Goal: Task Accomplishment & Management: Complete application form

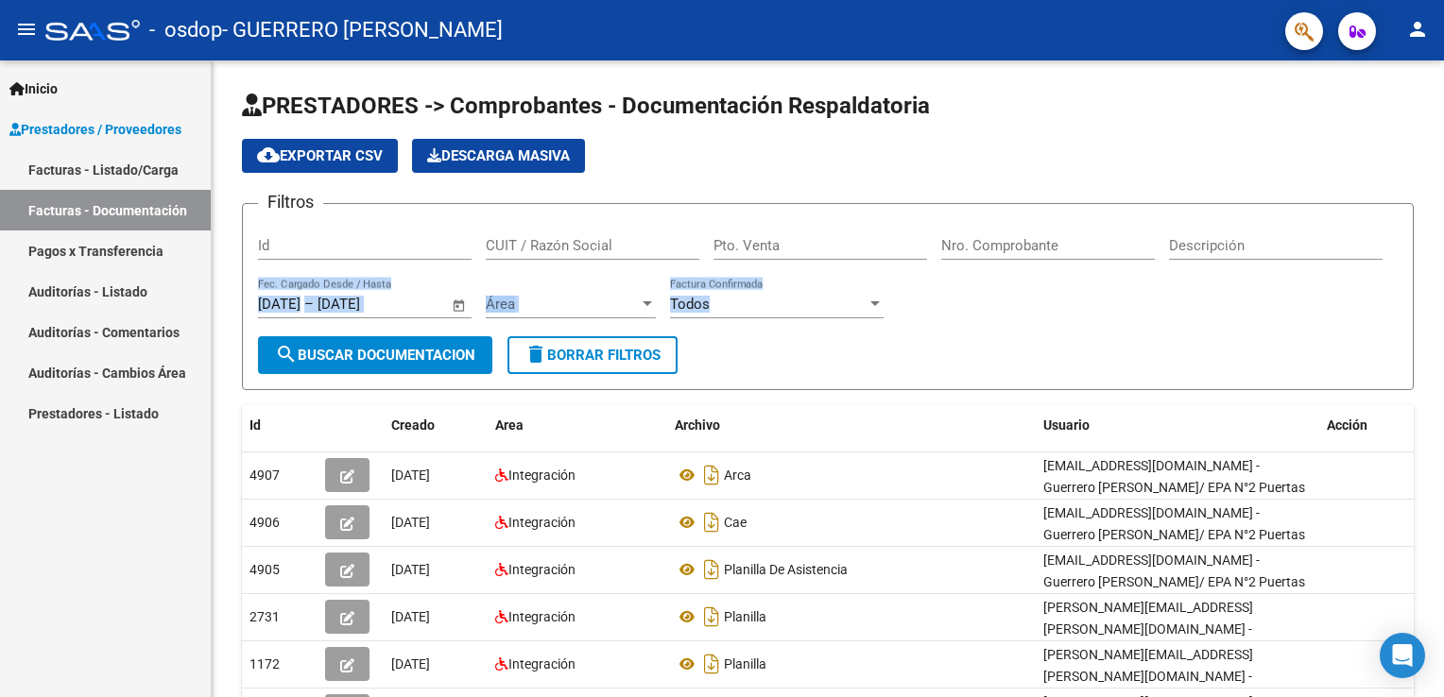
drag, startPoint x: 1430, startPoint y: 240, endPoint x: 1447, endPoint y: 364, distance: 125.0
click at [1443, 364] on html "menu - osdop - GUERRERO [PERSON_NAME] person Inicio Instructivos Contacto OS Pr…" at bounding box center [722, 348] width 1444 height 697
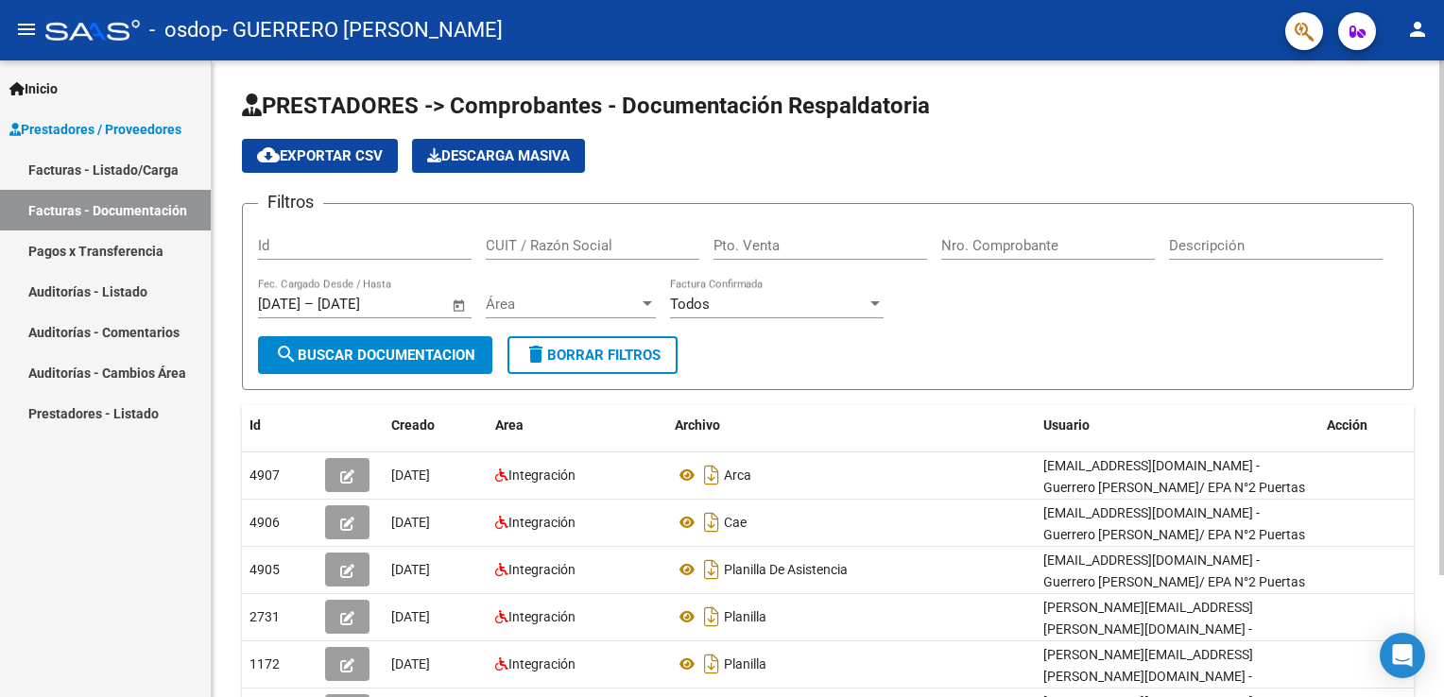
click at [1087, 141] on div "cloud_download Exportar CSV Descarga Masiva" at bounding box center [828, 156] width 1172 height 34
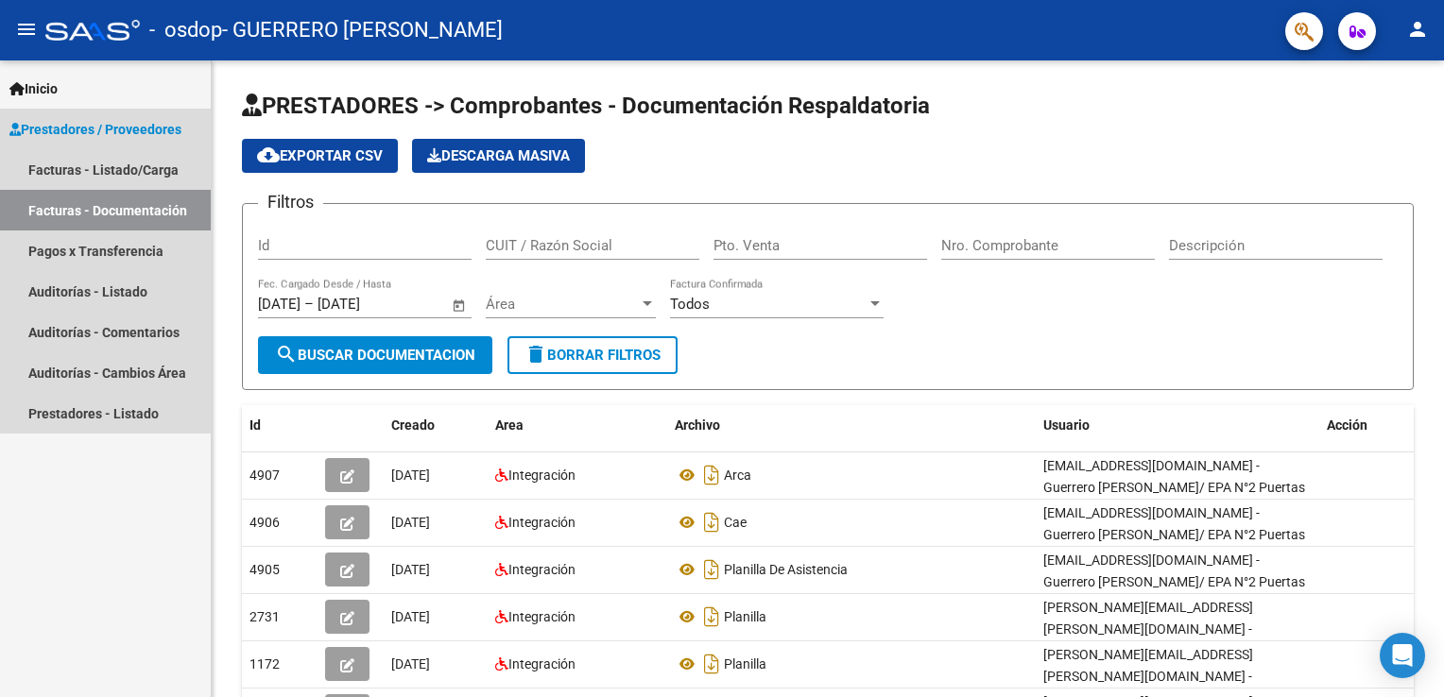
click at [148, 121] on span "Prestadores / Proveedores" at bounding box center [95, 129] width 172 height 21
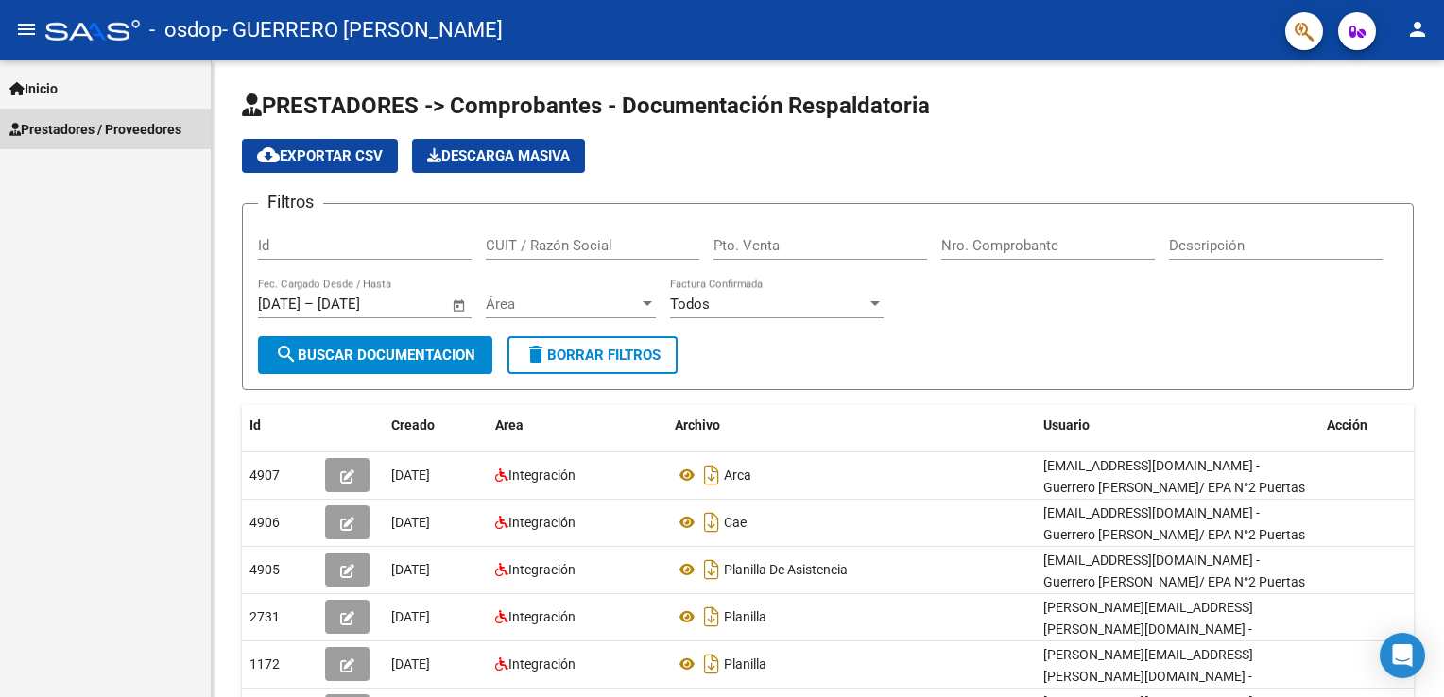
click at [148, 121] on span "Prestadores / Proveedores" at bounding box center [95, 129] width 172 height 21
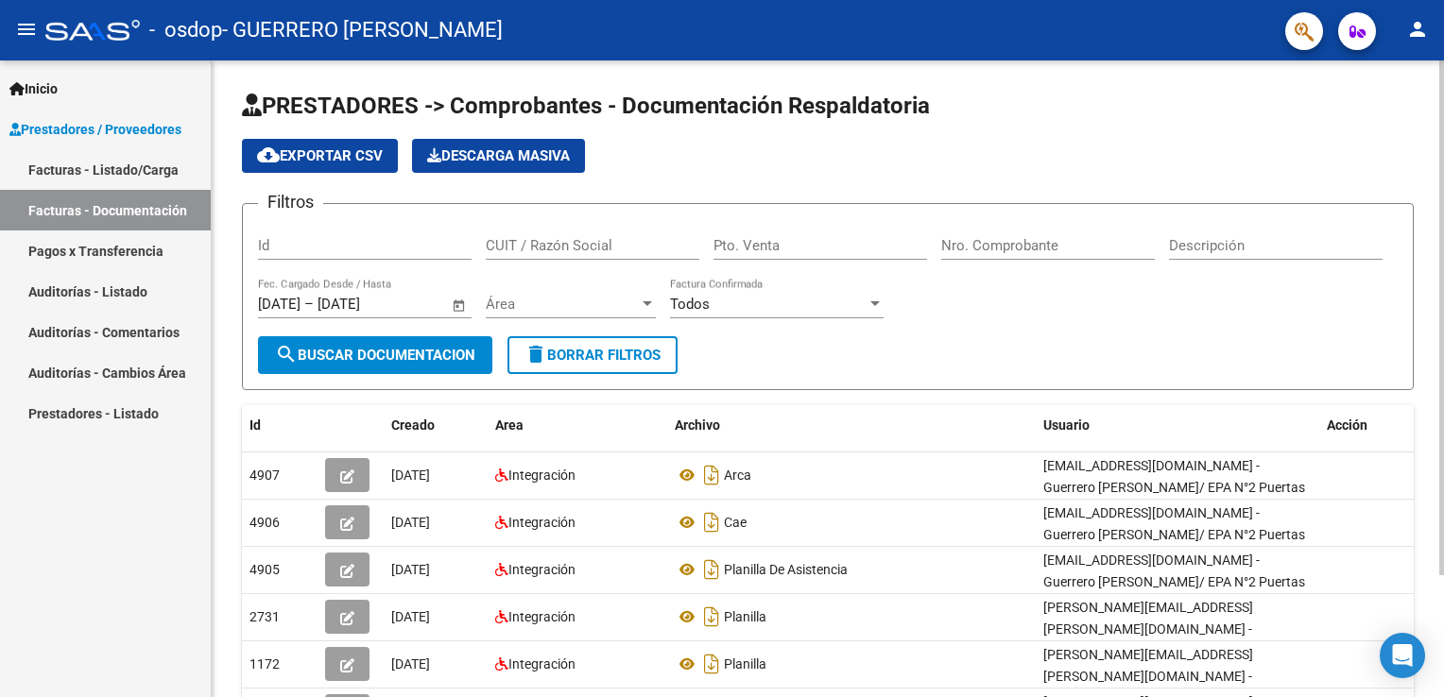
click at [1333, 249] on div "PRESTADORES -> Comprobantes - Documentación Respaldatoria cloud_download Export…" at bounding box center [830, 455] width 1237 height 790
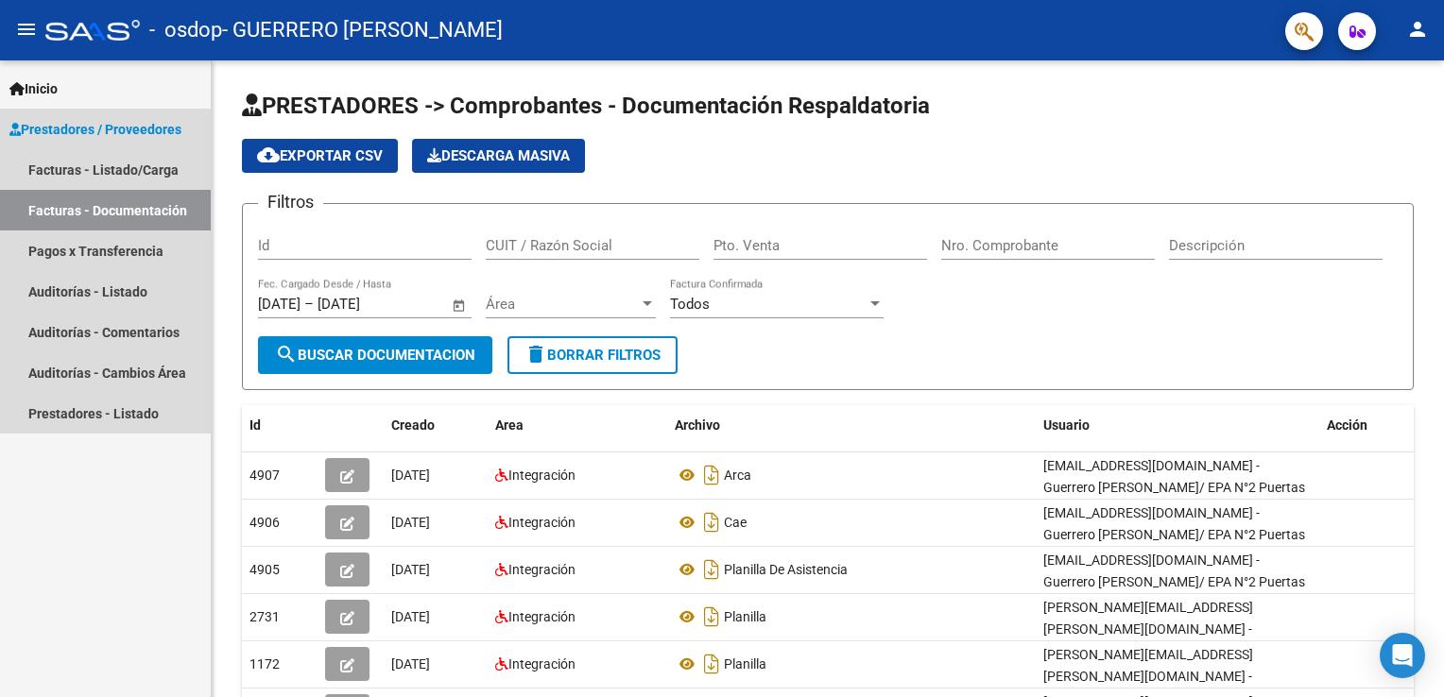
click at [125, 203] on link "Facturas - Documentación" at bounding box center [105, 210] width 211 height 41
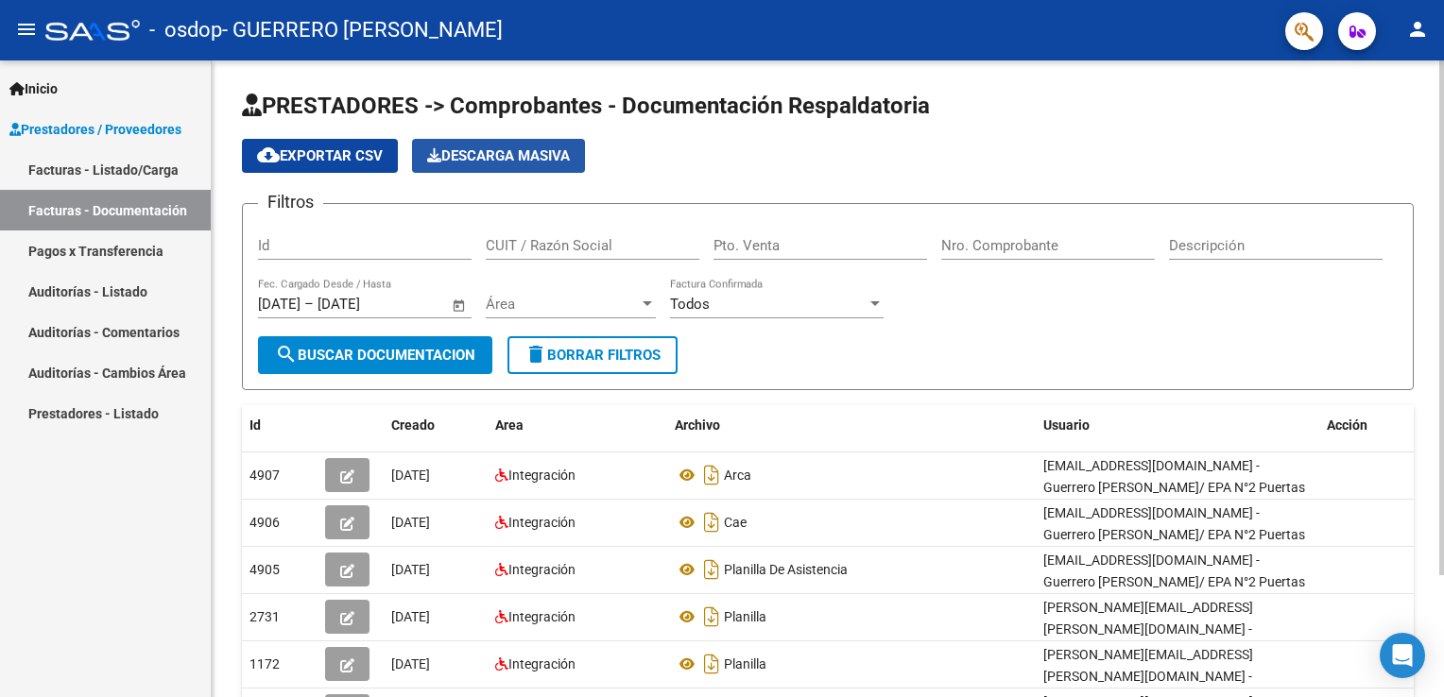
click at [534, 154] on span "Descarga Masiva" at bounding box center [498, 155] width 143 height 17
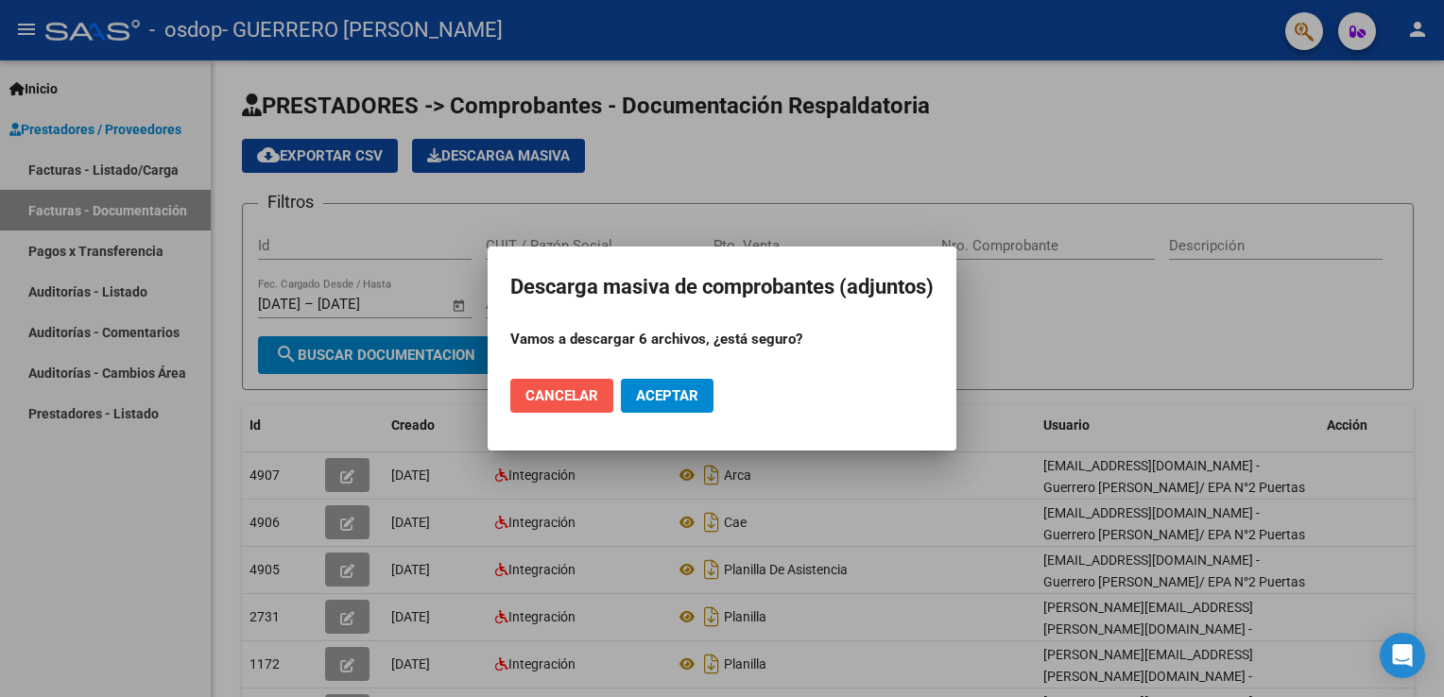
click at [571, 397] on span "Cancelar" at bounding box center [561, 395] width 73 height 17
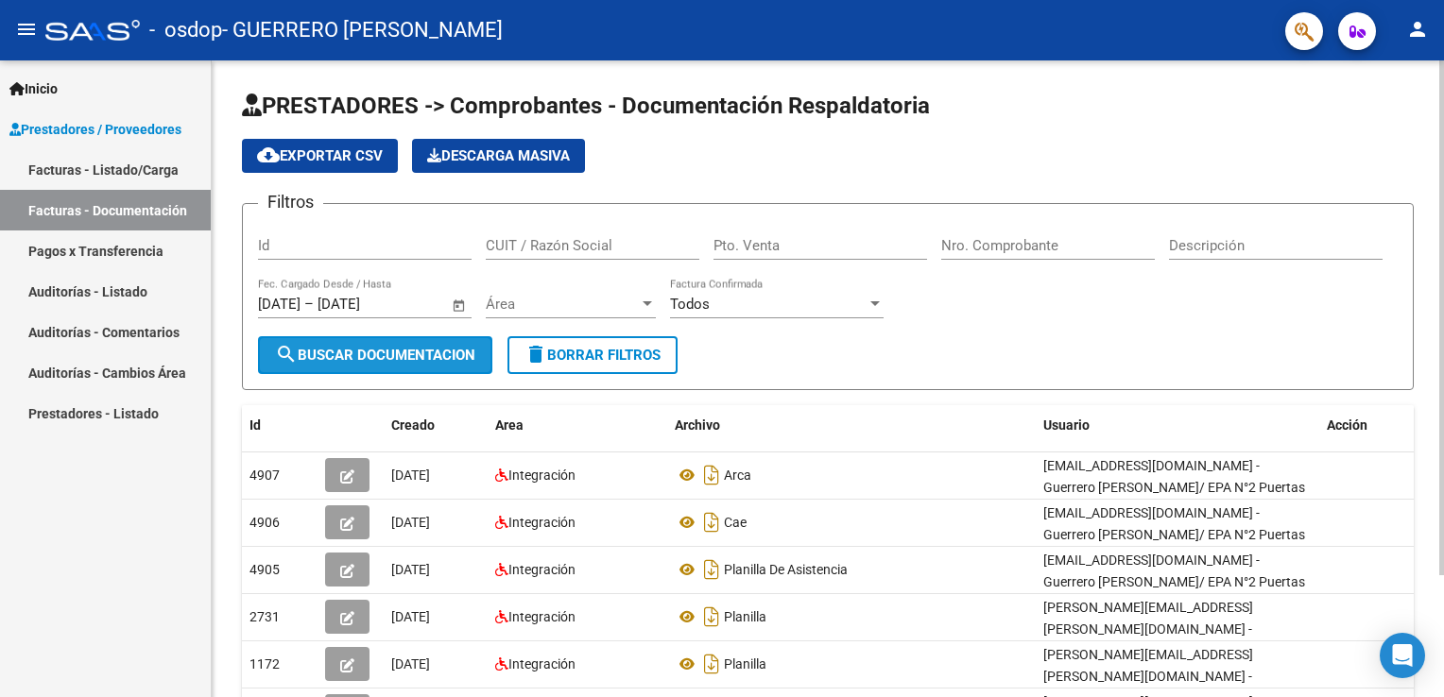
click at [405, 350] on span "search Buscar Documentacion" at bounding box center [375, 355] width 200 height 17
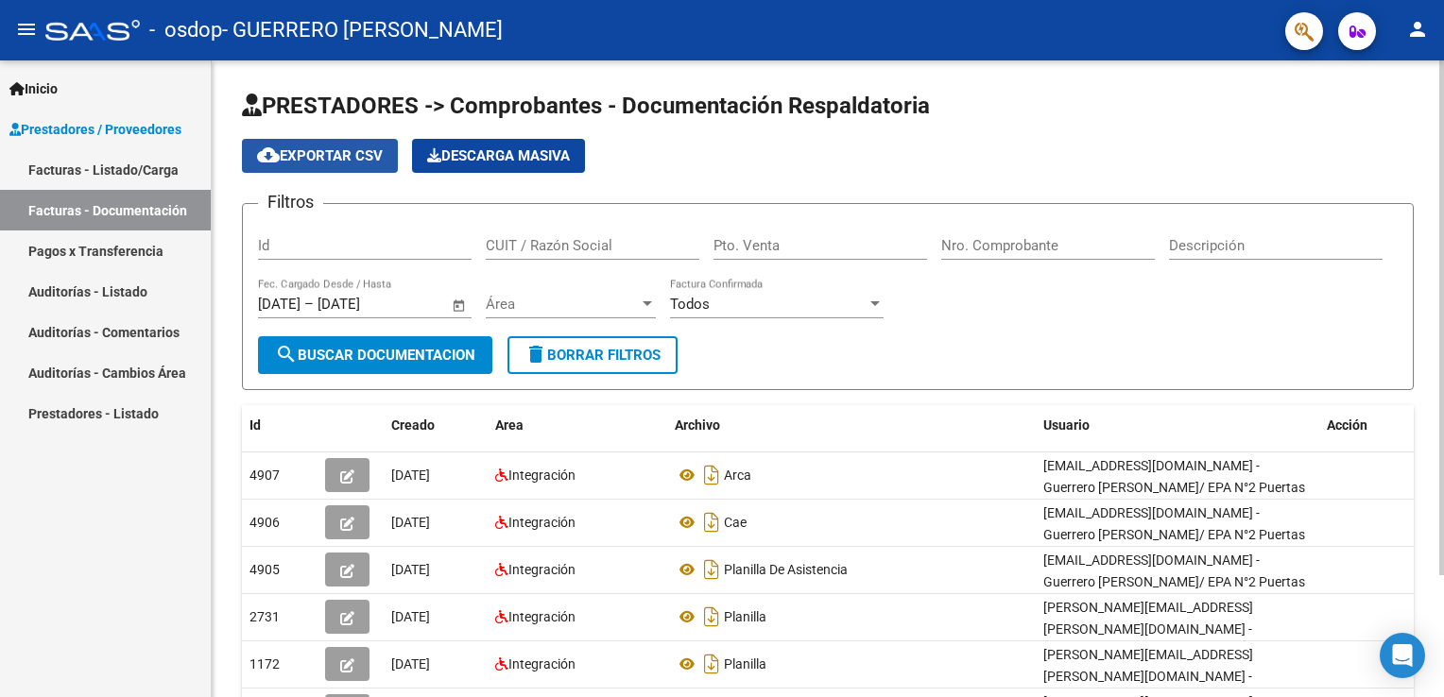
click at [358, 150] on span "cloud_download Exportar CSV" at bounding box center [320, 155] width 126 height 17
click at [327, 251] on input "Id" at bounding box center [365, 245] width 214 height 17
click at [648, 302] on div at bounding box center [647, 303] width 9 height 5
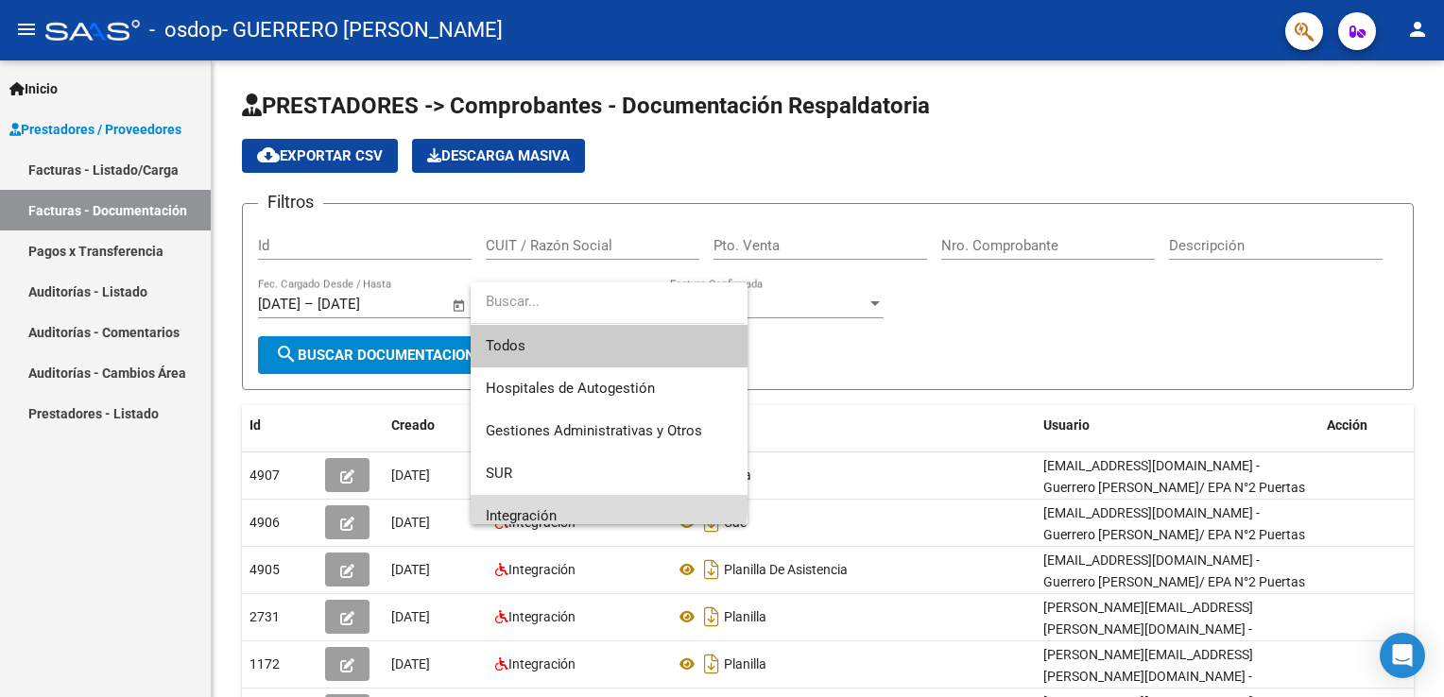
click at [563, 505] on span "Integración" at bounding box center [609, 516] width 247 height 43
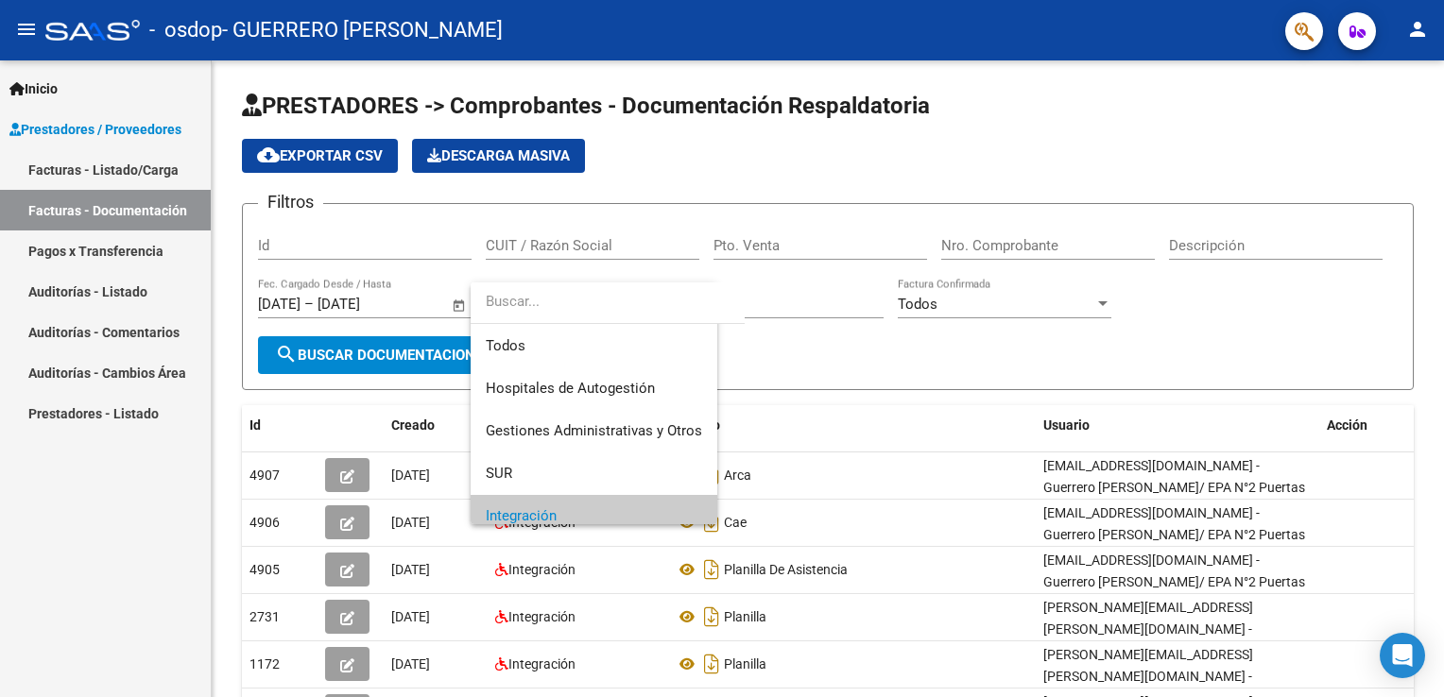
scroll to position [11, 0]
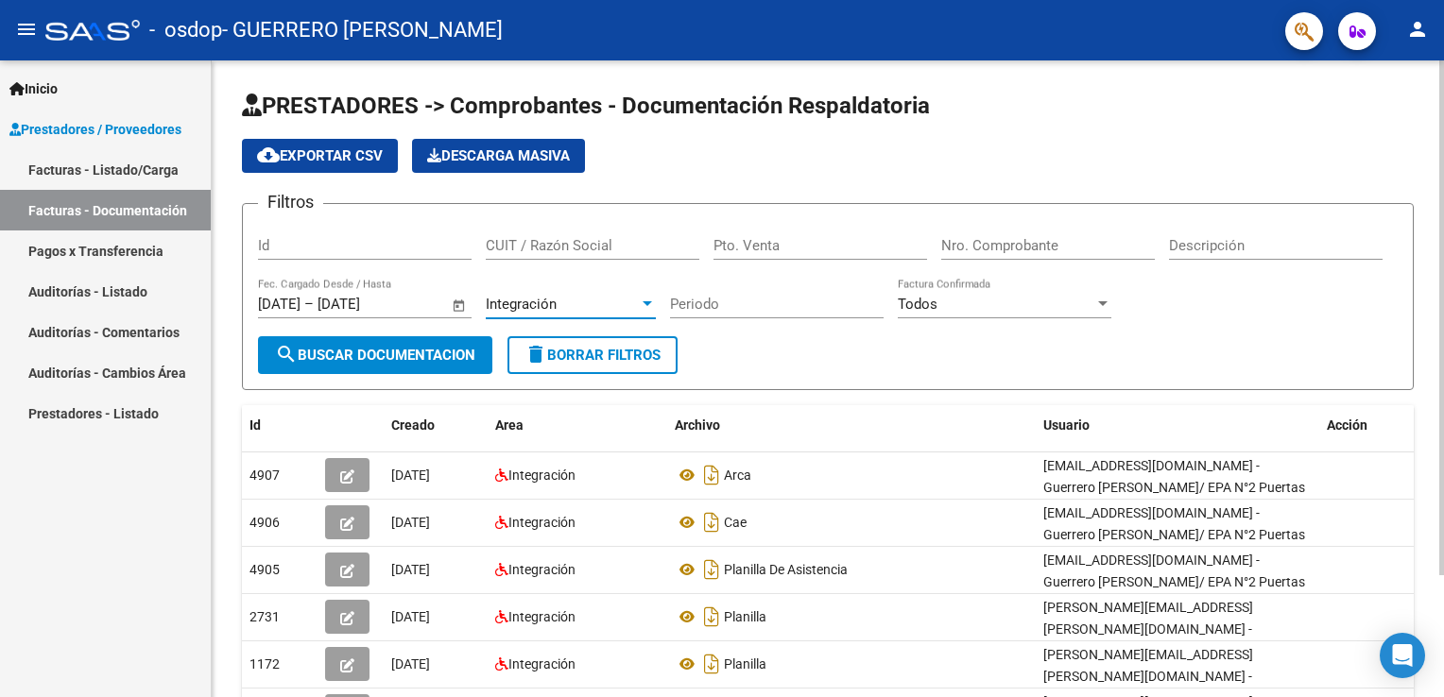
click at [767, 302] on input "Periodo" at bounding box center [777, 304] width 214 height 17
type input "202509"
click at [1101, 300] on div at bounding box center [1102, 304] width 17 height 15
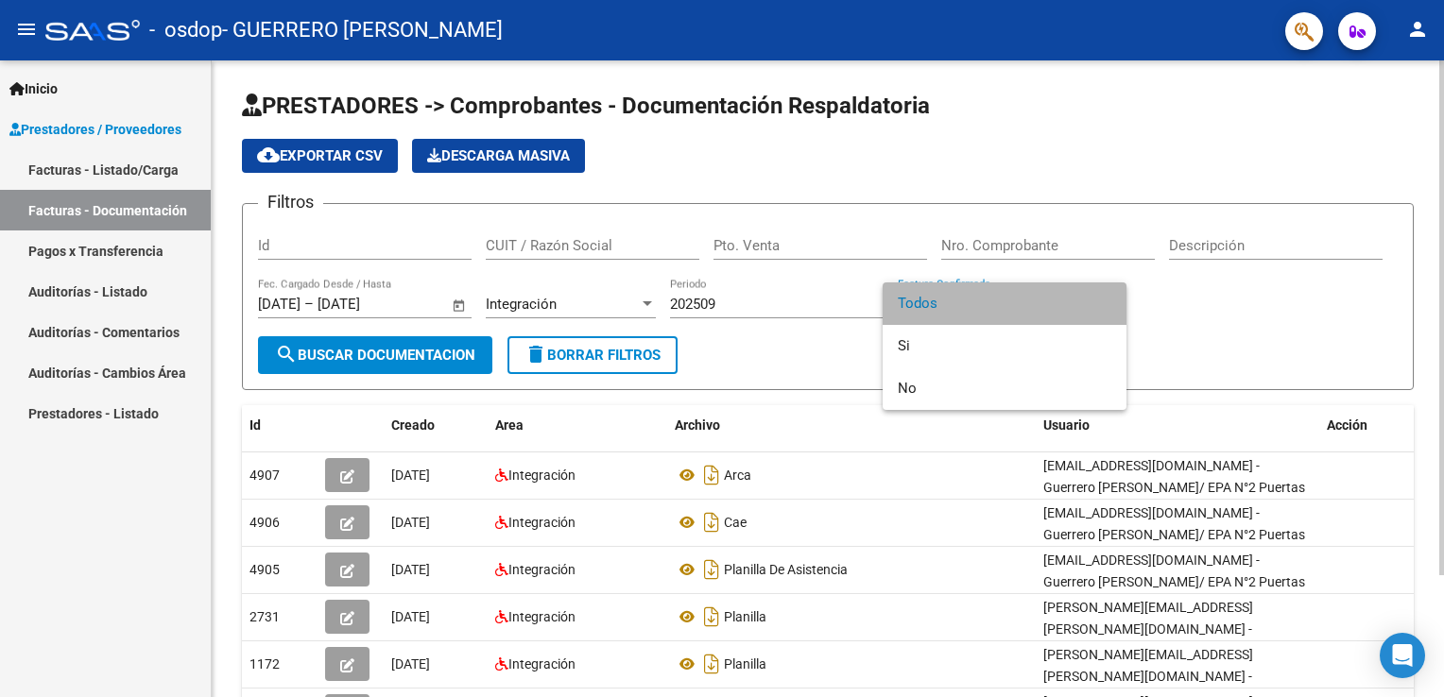
click at [1101, 300] on span "Todos" at bounding box center [1005, 304] width 214 height 43
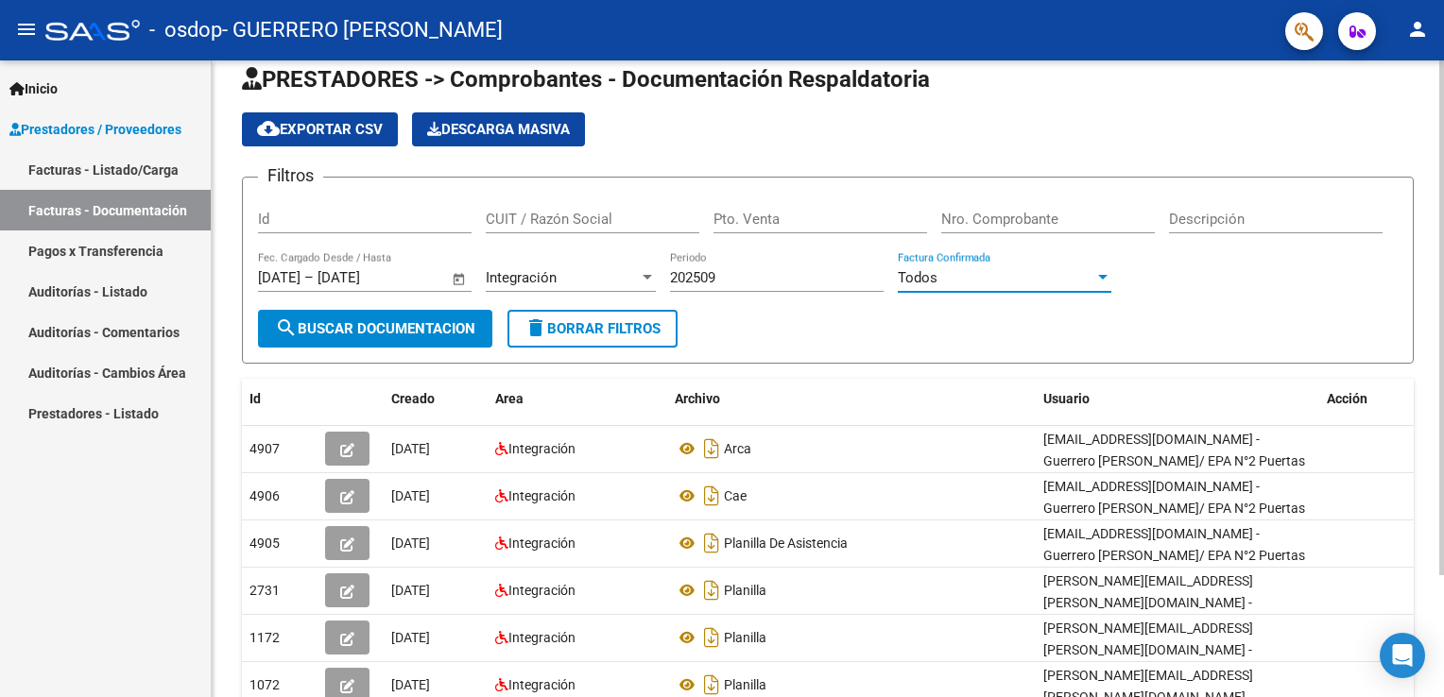
scroll to position [0, 0]
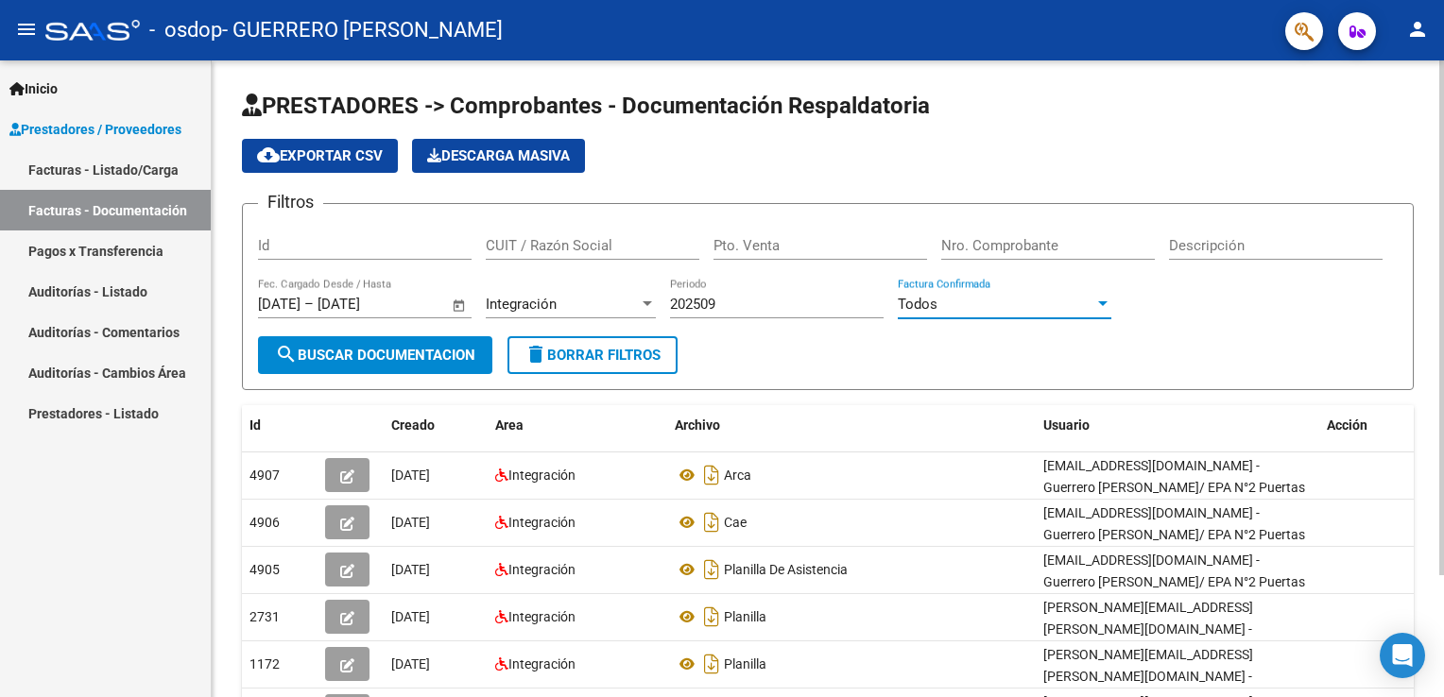
click at [1300, 201] on div "PRESTADORES -> Comprobantes - Documentación Respaldatoria cloud_download Export…" at bounding box center [830, 455] width 1237 height 790
click at [291, 243] on input "Id" at bounding box center [365, 245] width 214 height 17
click at [535, 238] on input "CUIT / Razón Social" at bounding box center [593, 245] width 214 height 17
click at [1109, 302] on div at bounding box center [1102, 304] width 17 height 15
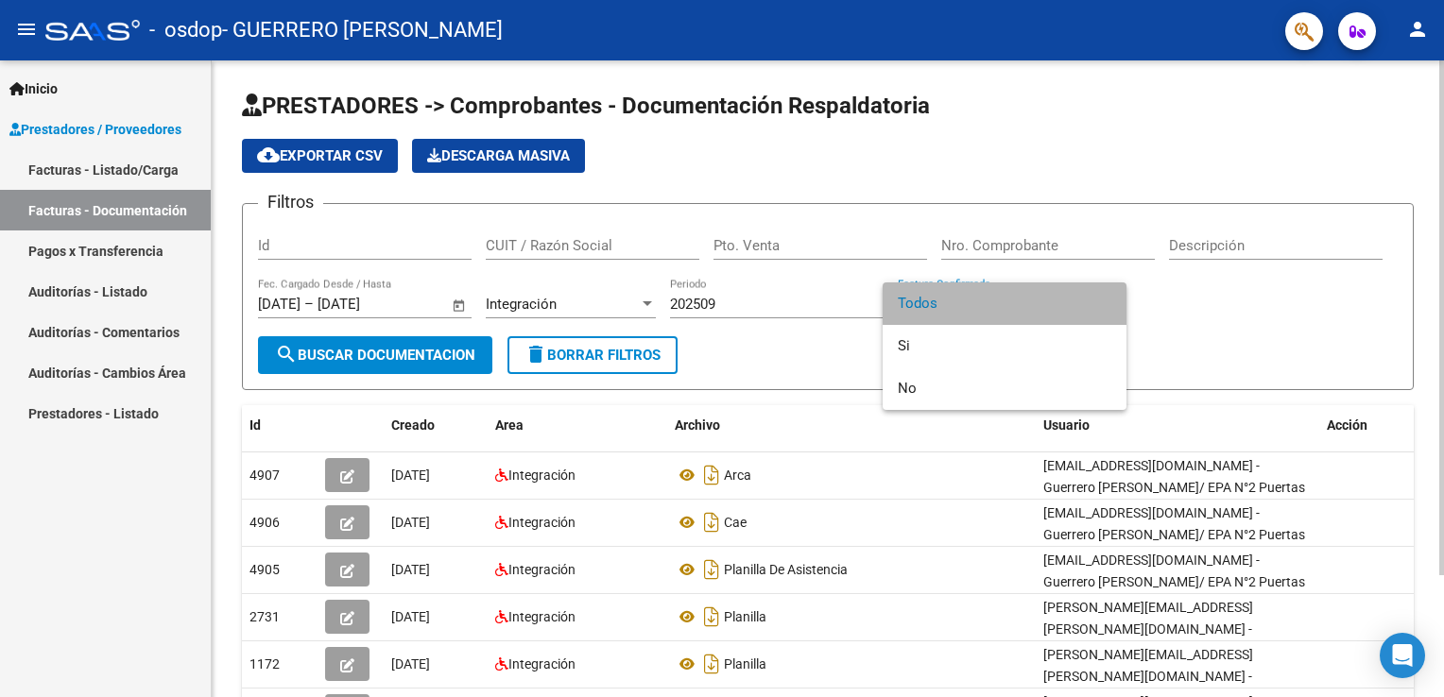
click at [1109, 302] on span "Todos" at bounding box center [1005, 304] width 214 height 43
click at [1109, 302] on div at bounding box center [1102, 304] width 17 height 15
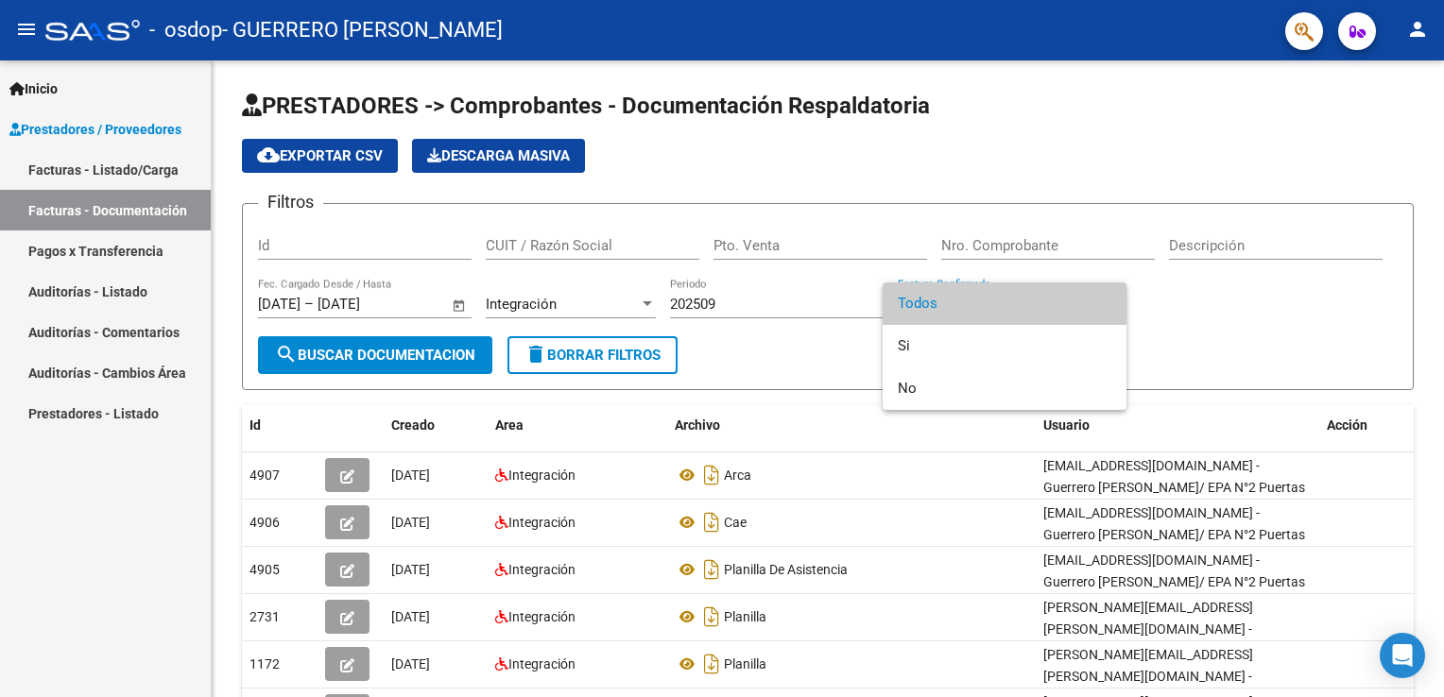
click at [446, 346] on div at bounding box center [722, 348] width 1444 height 697
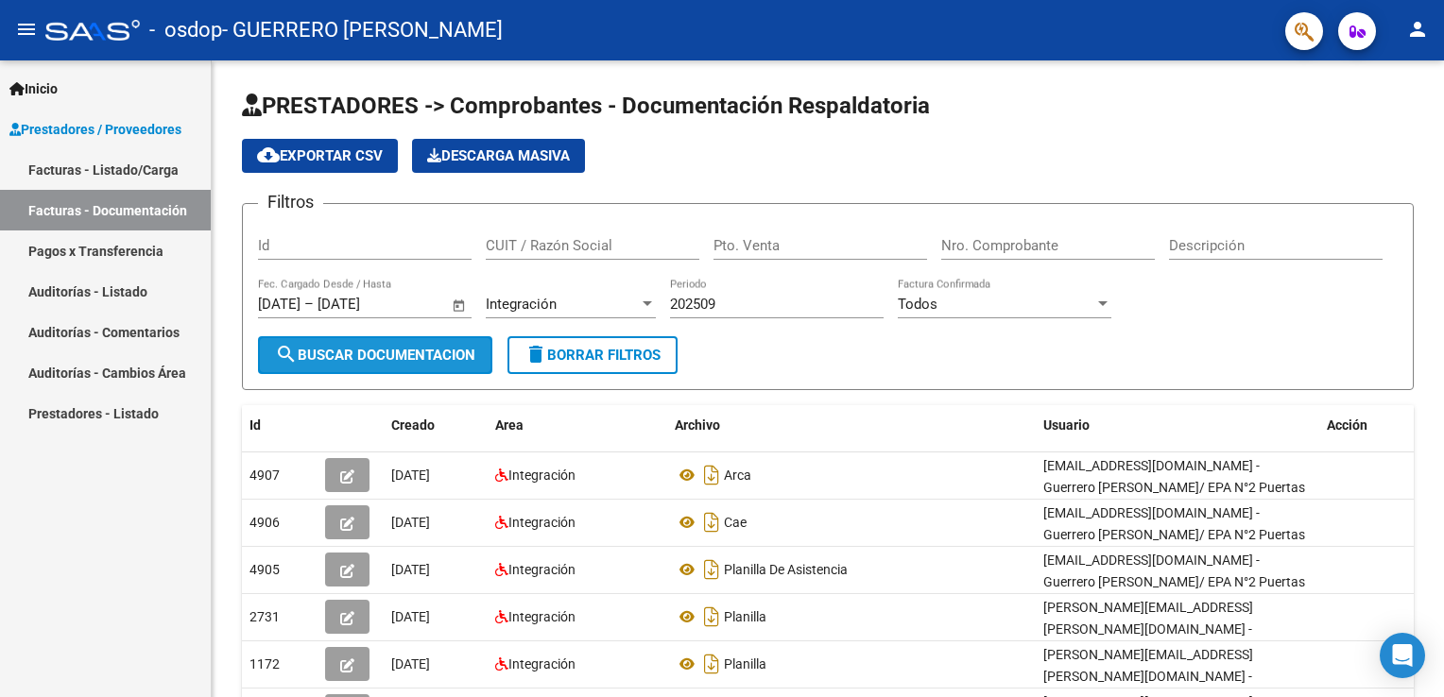
click at [446, 347] on span "search Buscar Documentacion" at bounding box center [375, 355] width 200 height 17
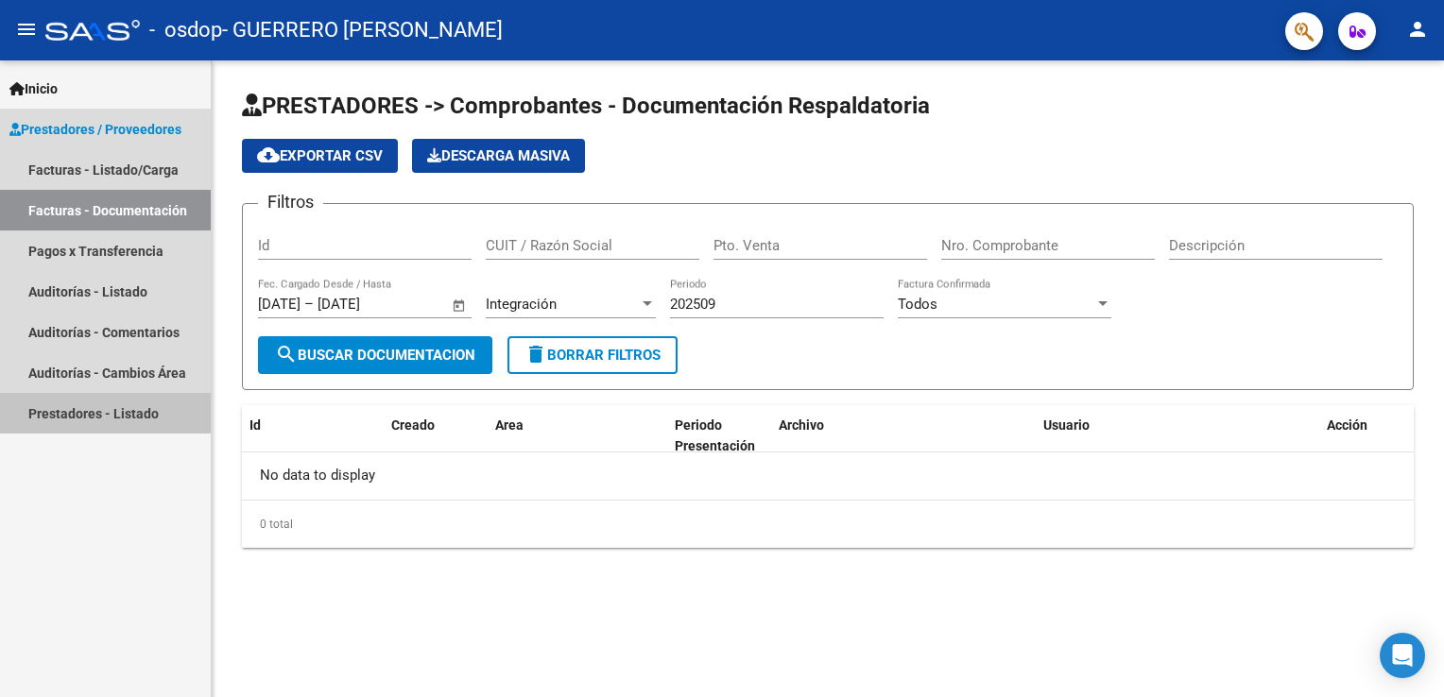
click at [112, 409] on link "Prestadores - Listado" at bounding box center [105, 413] width 211 height 41
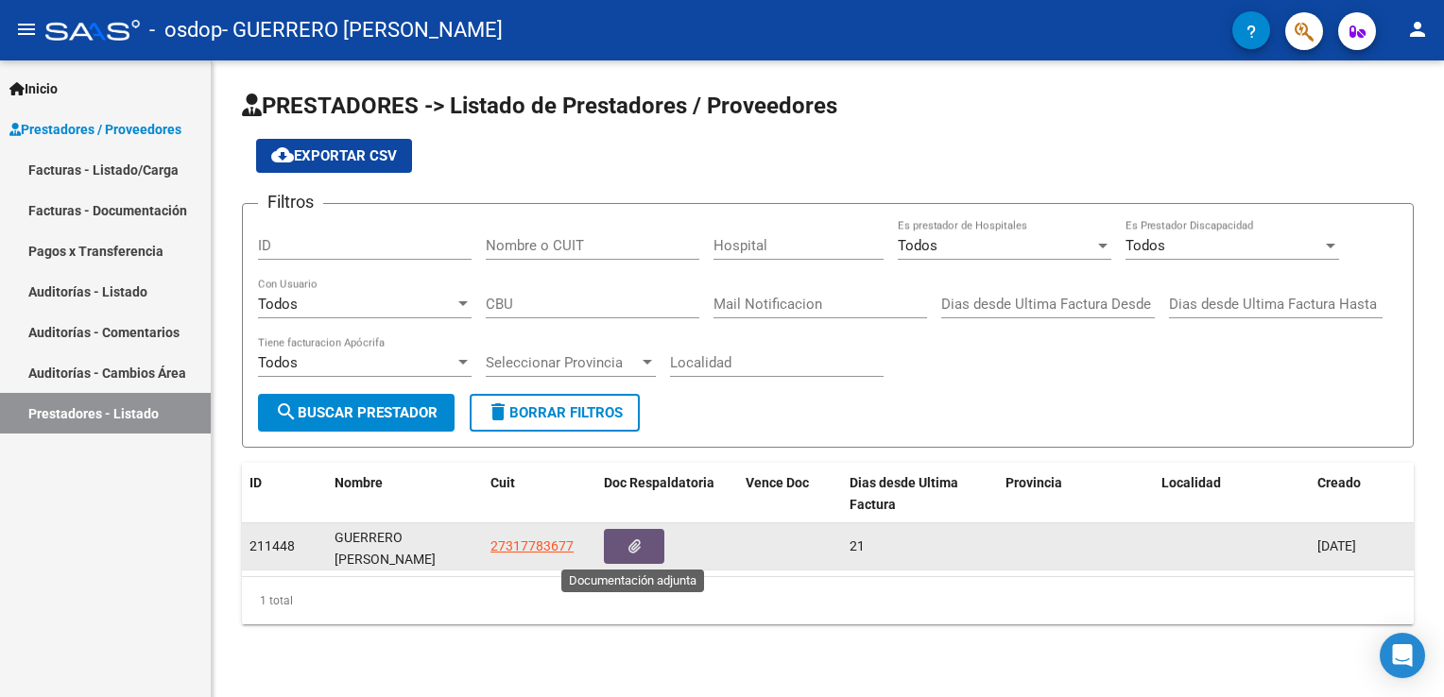
click at [632, 542] on icon "button" at bounding box center [634, 547] width 12 height 14
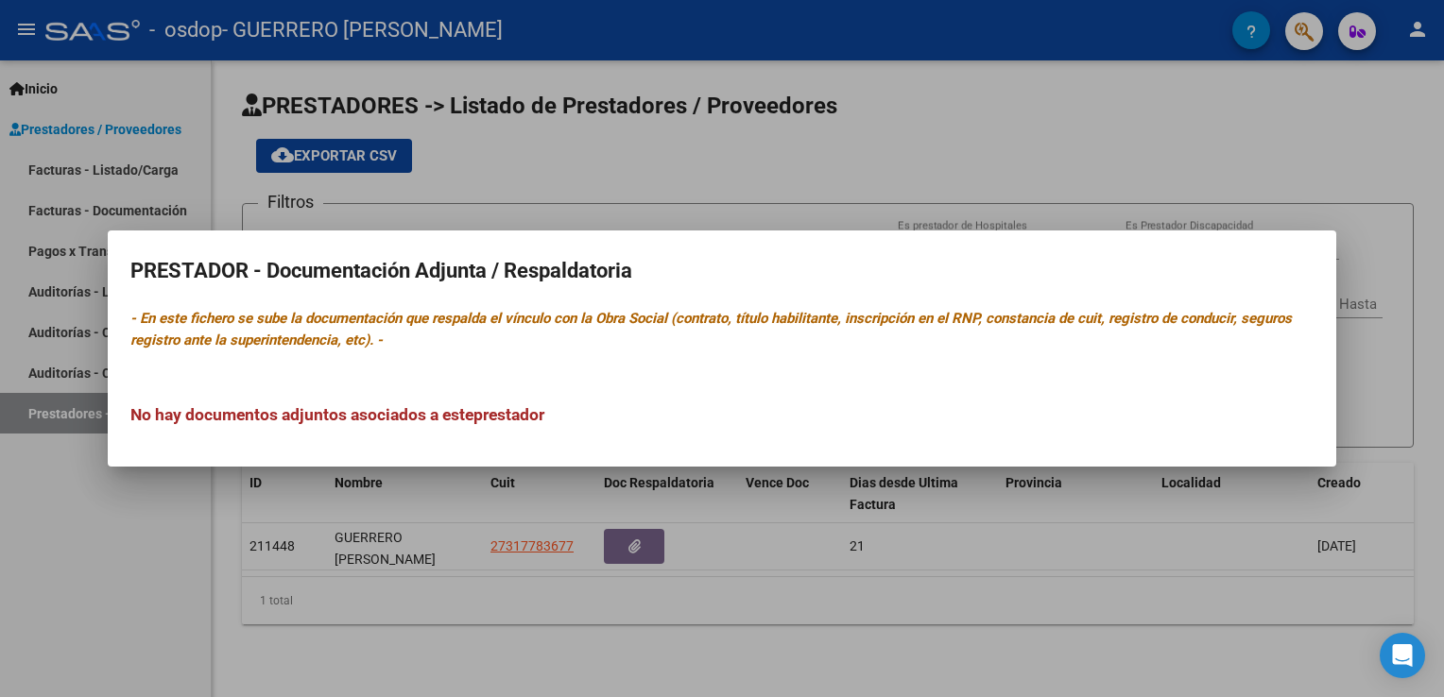
click at [1368, 153] on div at bounding box center [722, 348] width 1444 height 697
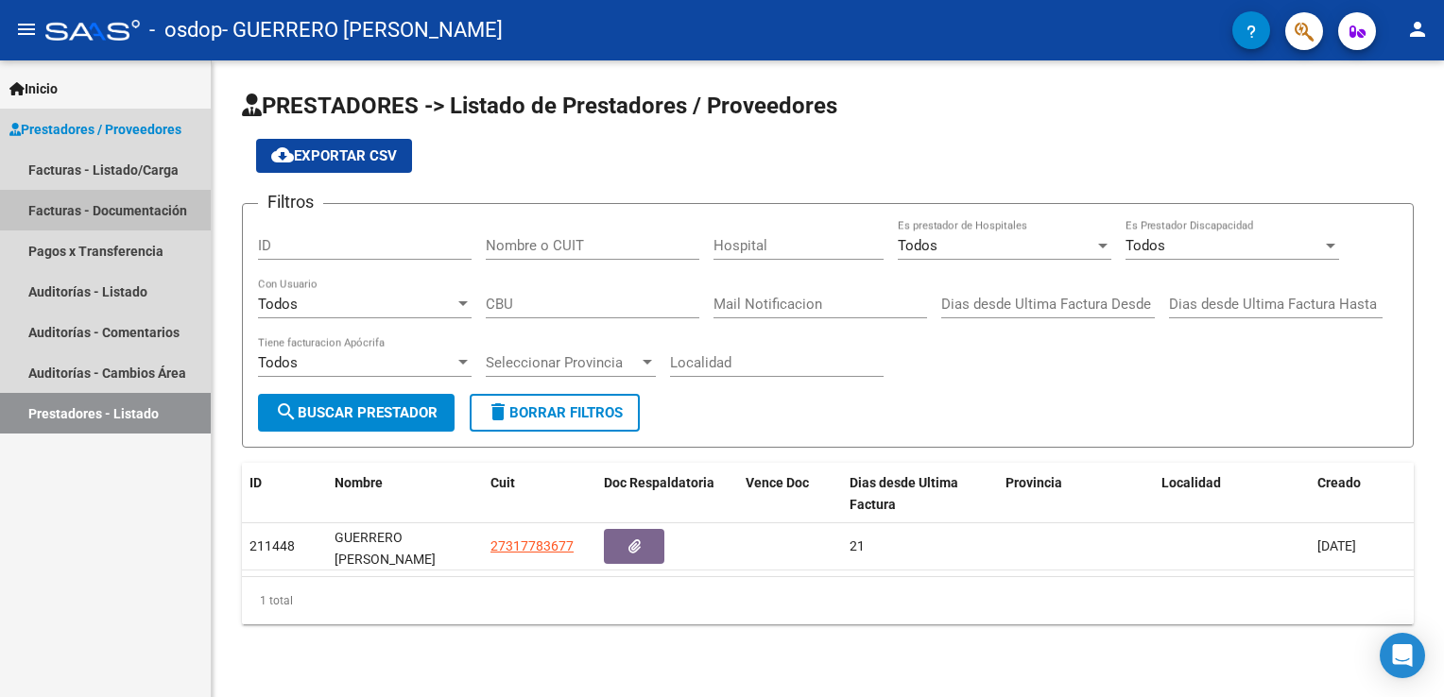
click at [152, 217] on link "Facturas - Documentación" at bounding box center [105, 210] width 211 height 41
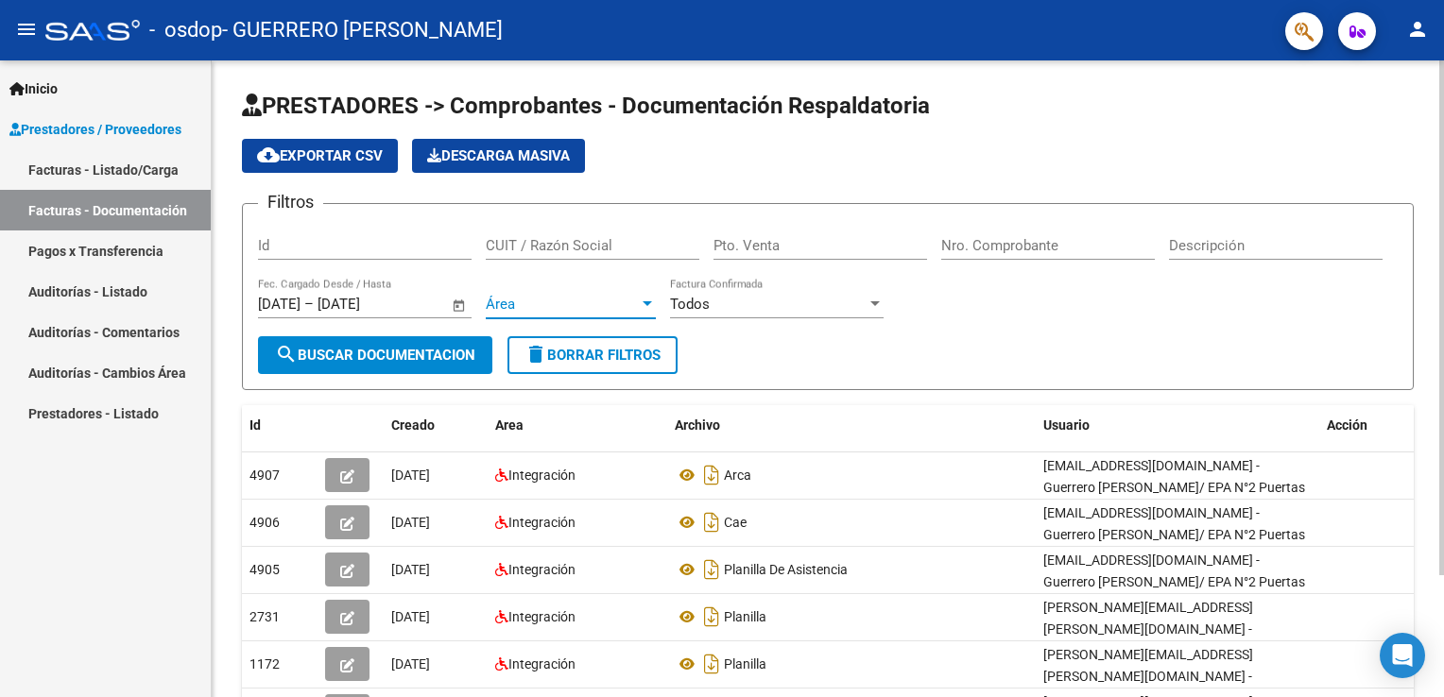
click at [651, 300] on div at bounding box center [647, 304] width 17 height 15
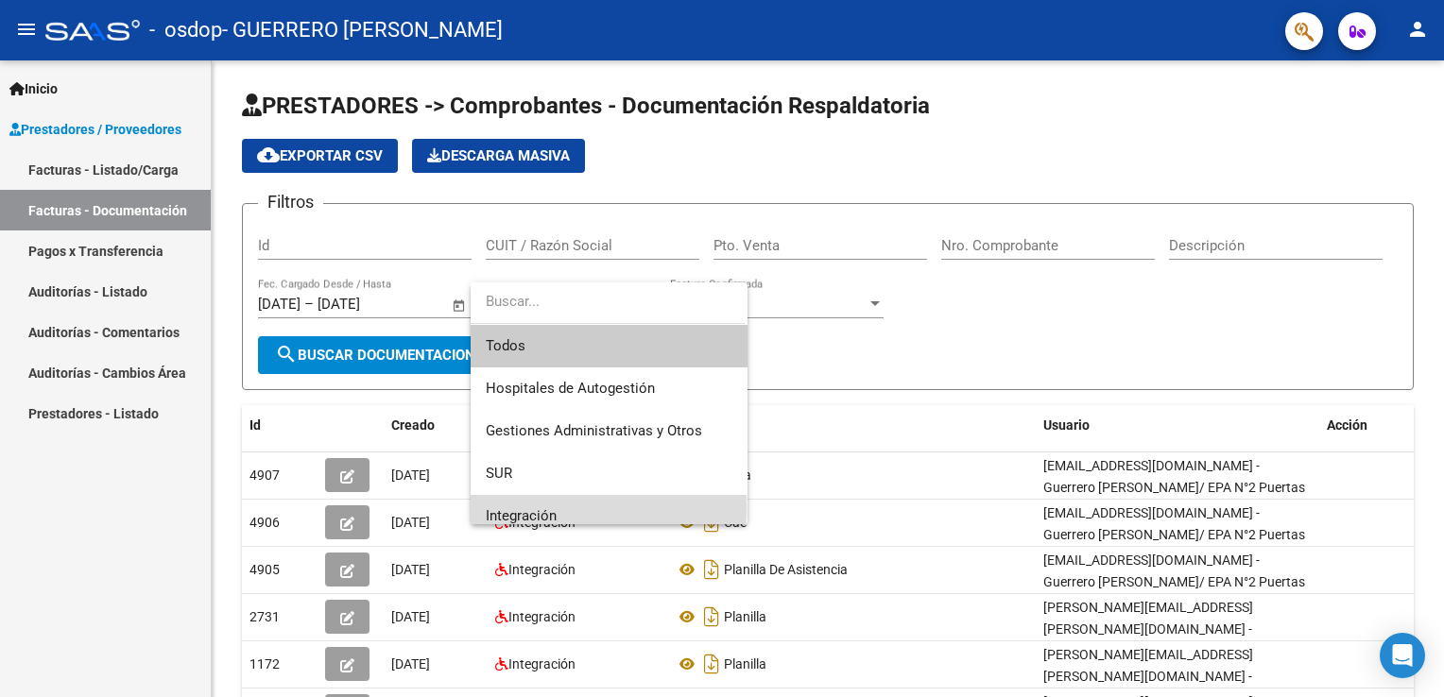
click at [567, 508] on span "Integración" at bounding box center [609, 516] width 247 height 43
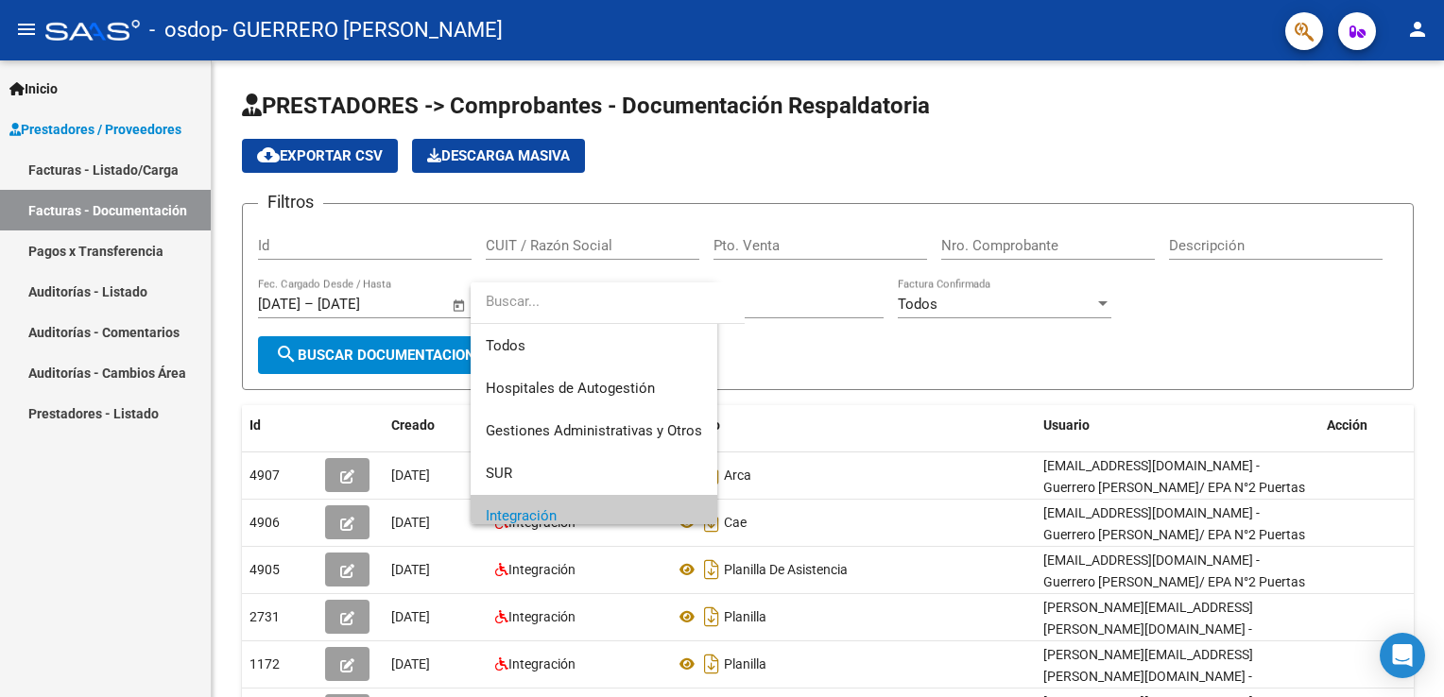
scroll to position [11, 0]
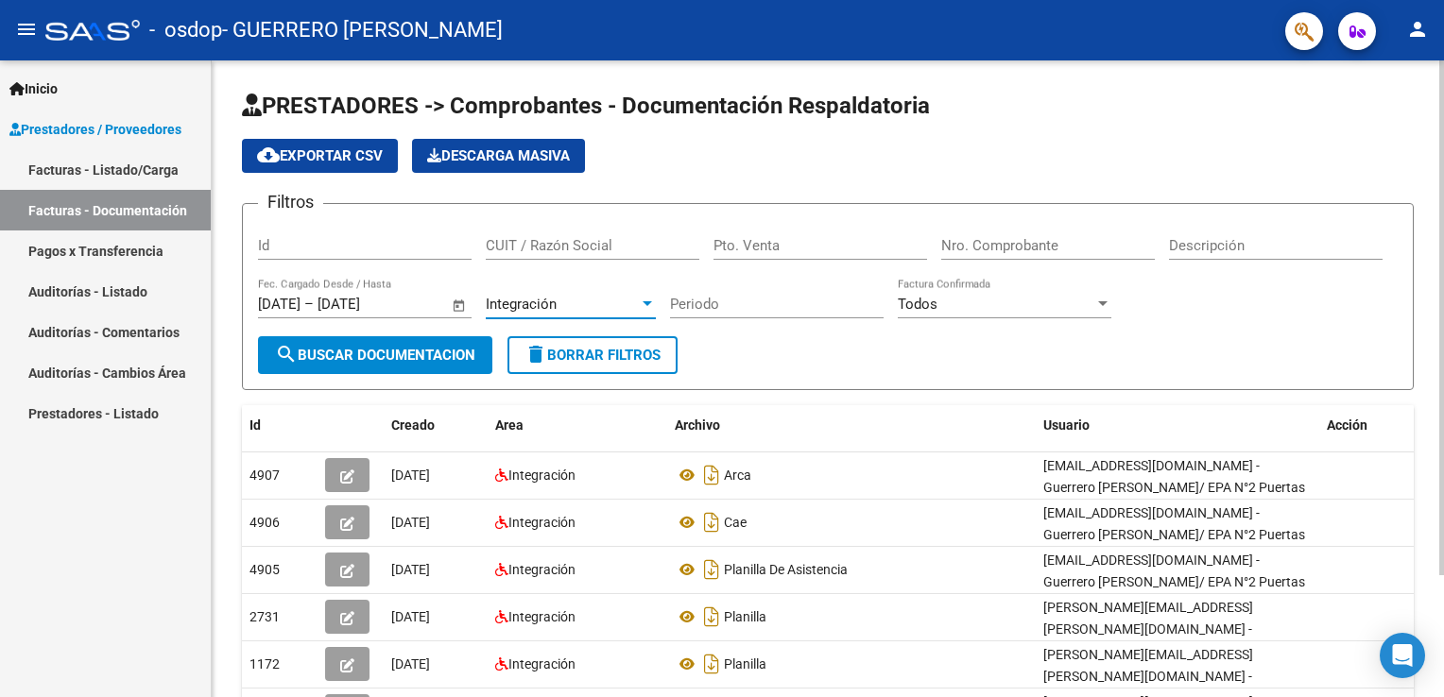
click at [788, 306] on input "Periodo" at bounding box center [777, 304] width 214 height 17
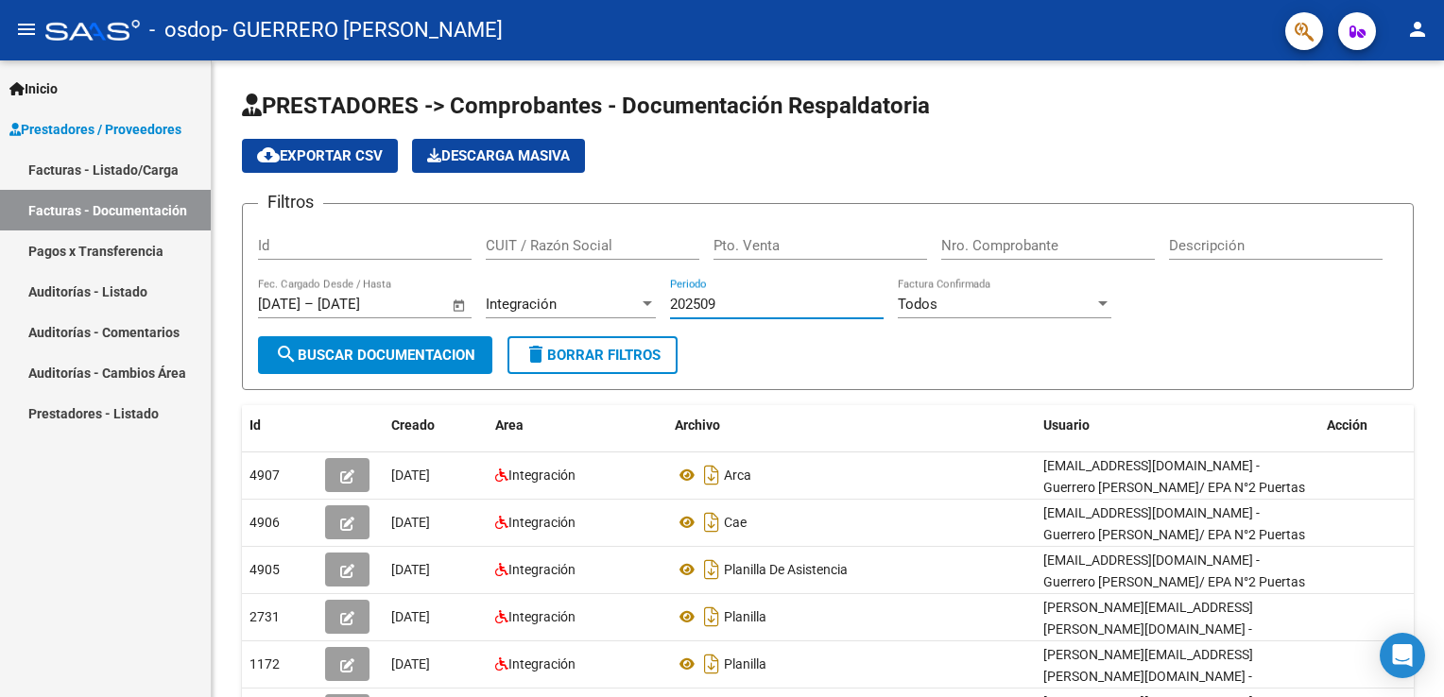
type input "202509"
click at [46, 89] on span "Inicio" at bounding box center [33, 88] width 48 height 21
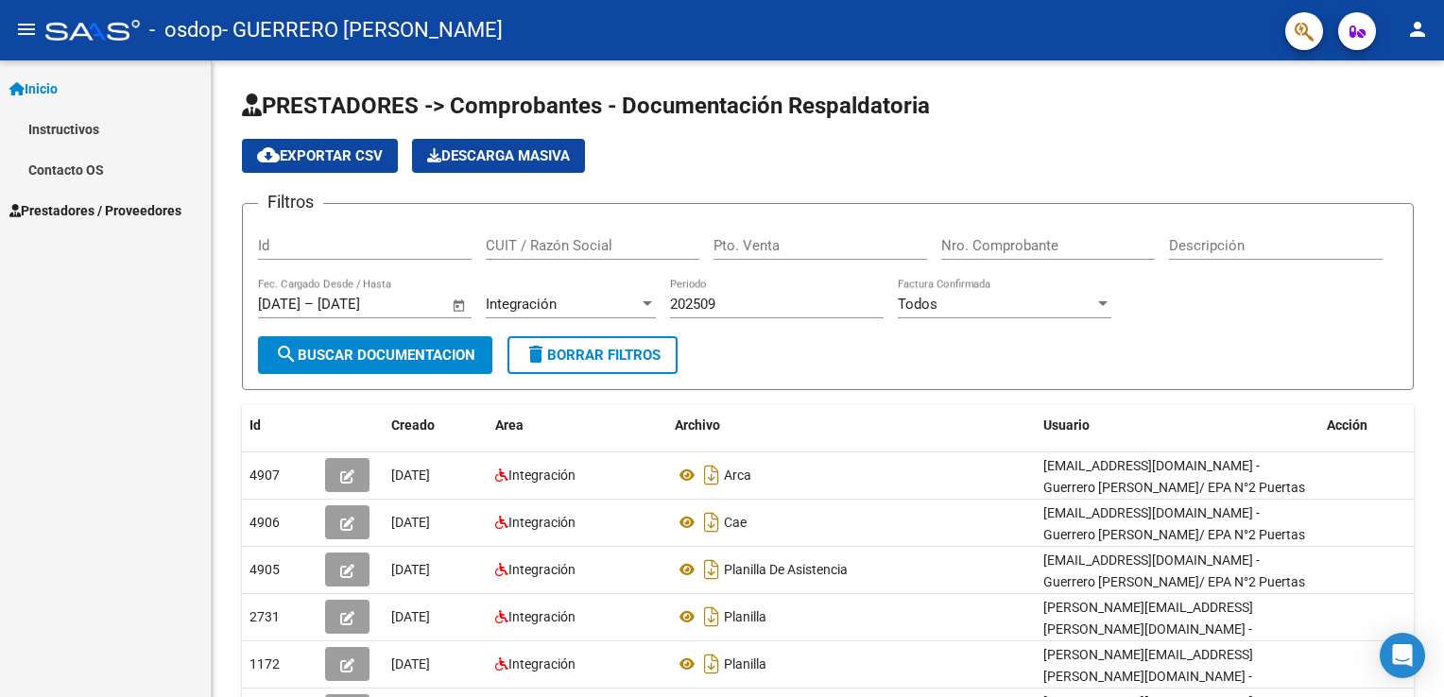
click at [122, 209] on span "Prestadores / Proveedores" at bounding box center [95, 210] width 172 height 21
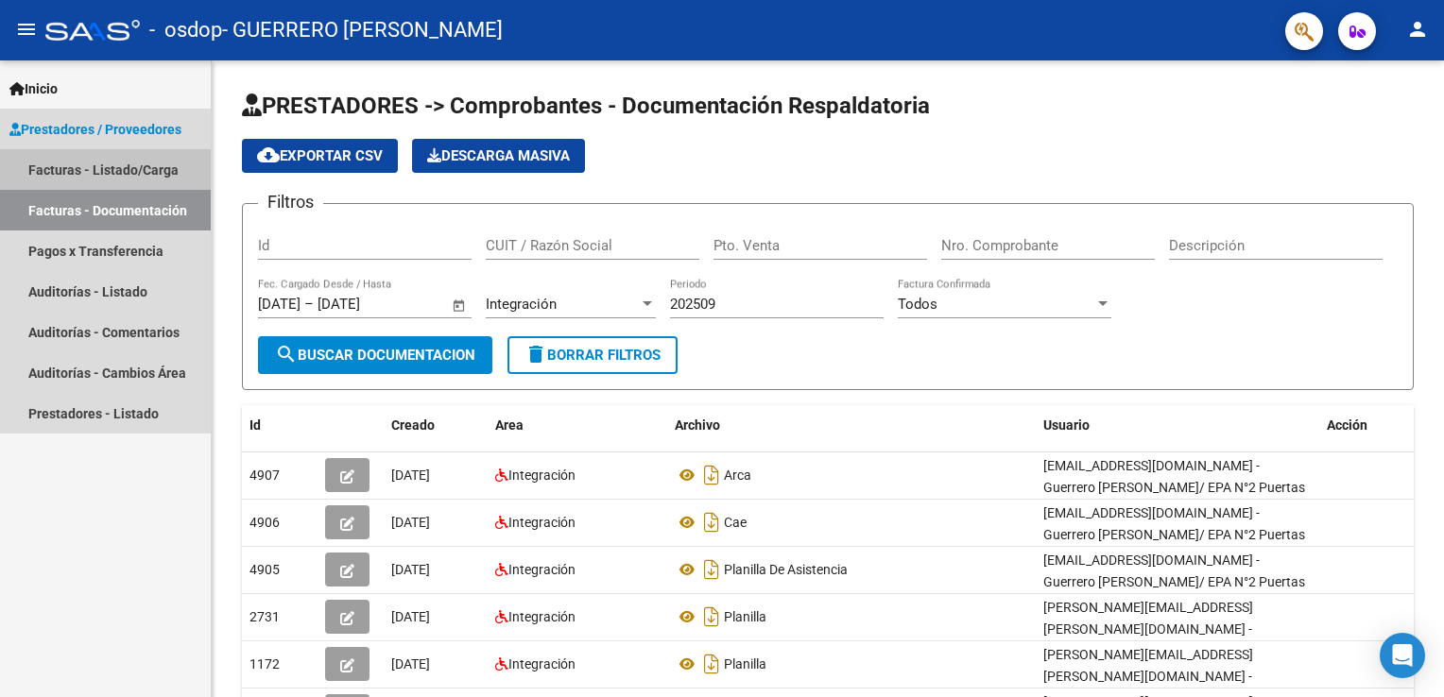
click at [146, 161] on link "Facturas - Listado/Carga" at bounding box center [105, 169] width 211 height 41
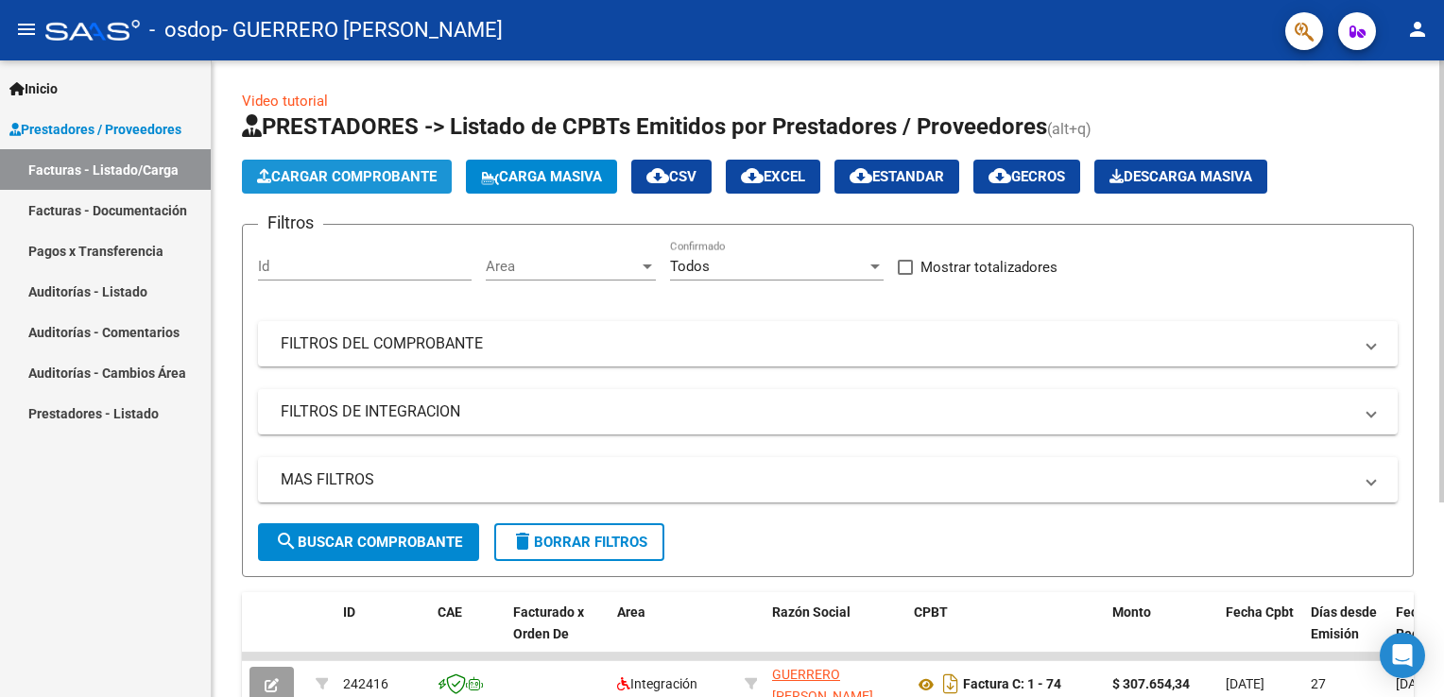
click at [377, 168] on span "Cargar Comprobante" at bounding box center [347, 176] width 180 height 17
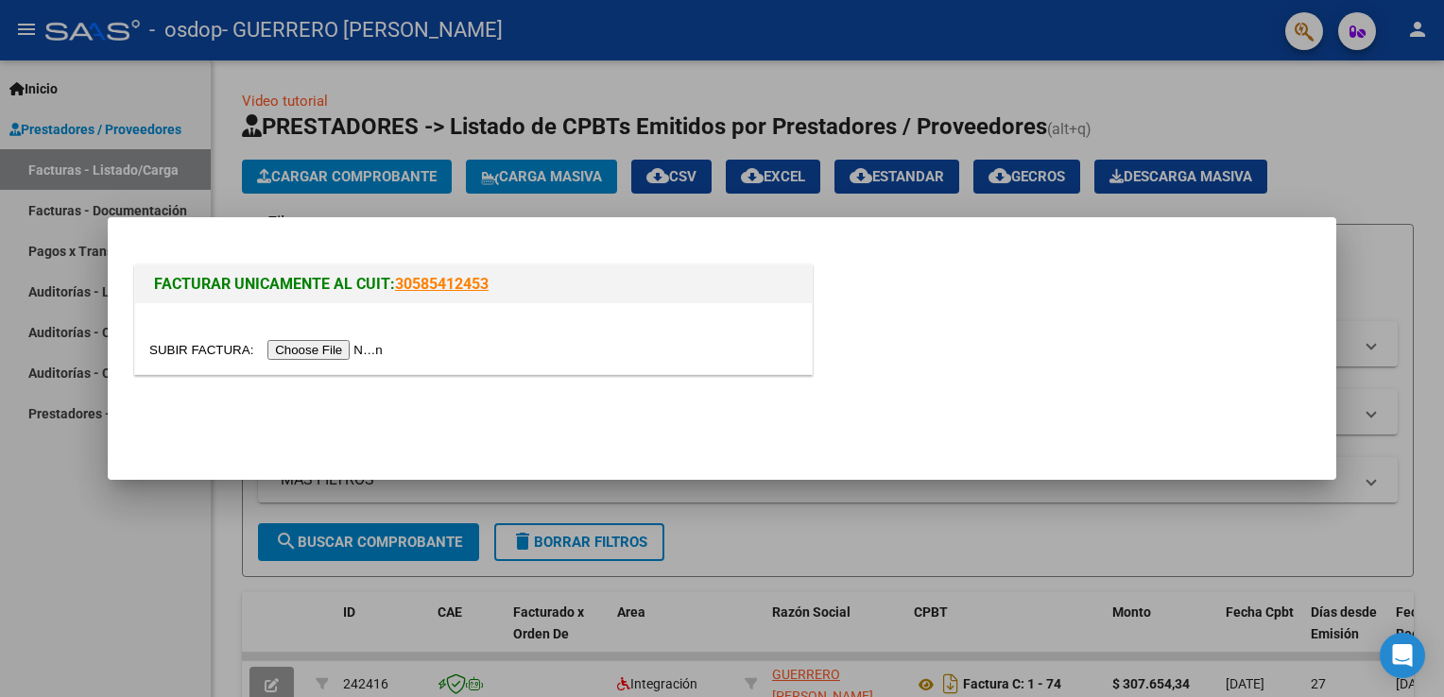
click at [344, 351] on input "file" at bounding box center [268, 350] width 239 height 20
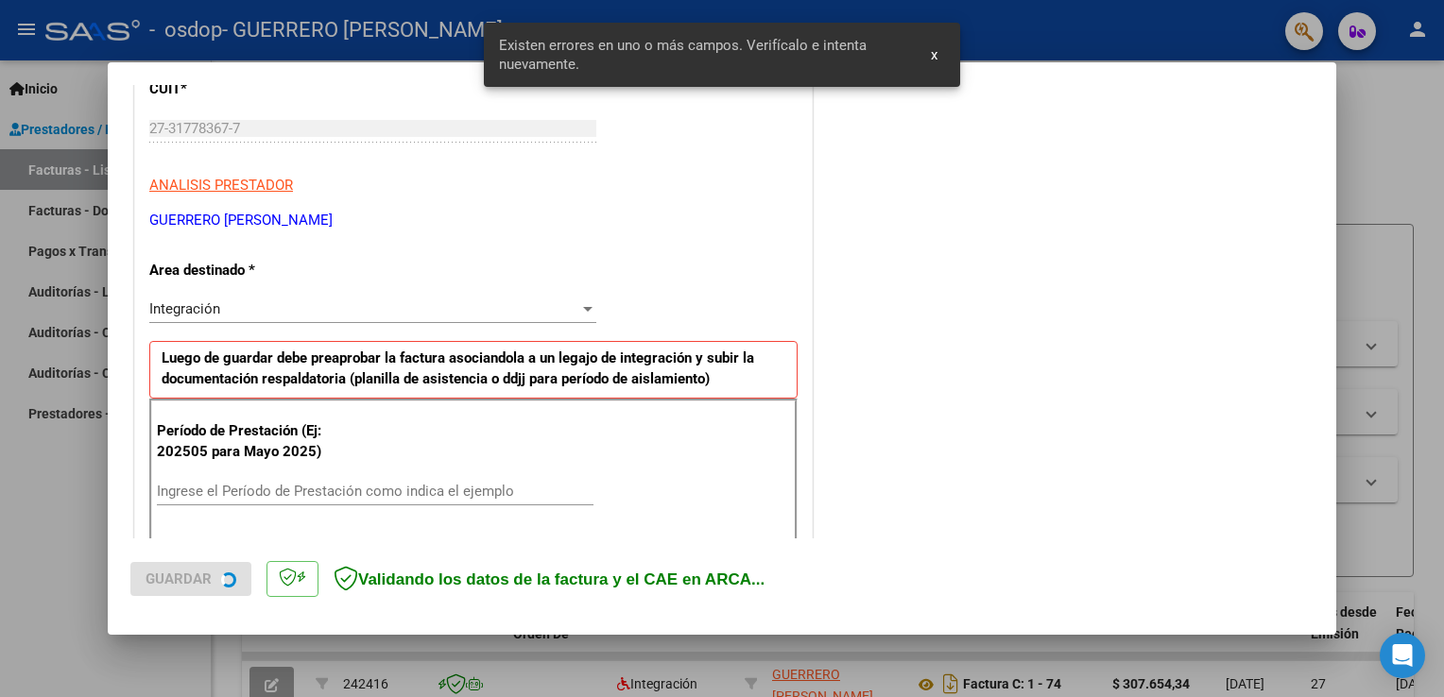
scroll to position [394, 0]
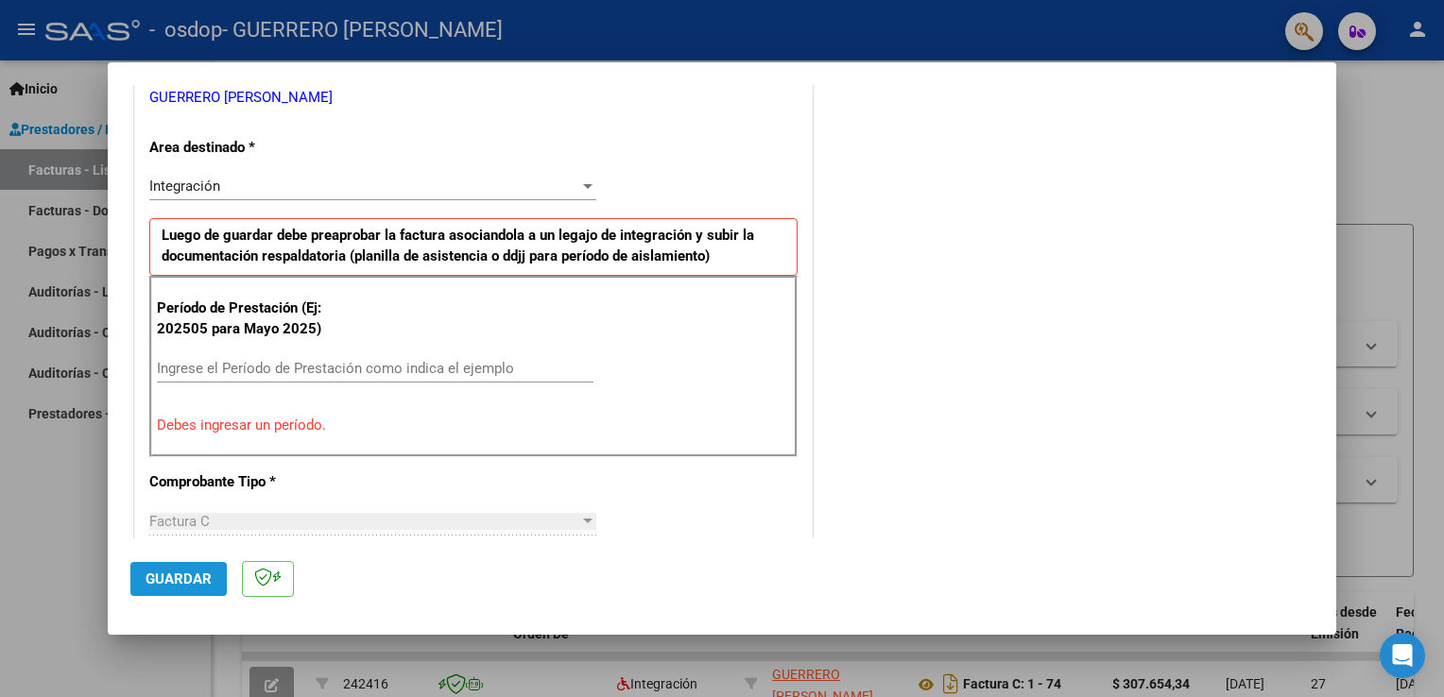
click at [176, 577] on span "Guardar" at bounding box center [179, 579] width 66 height 17
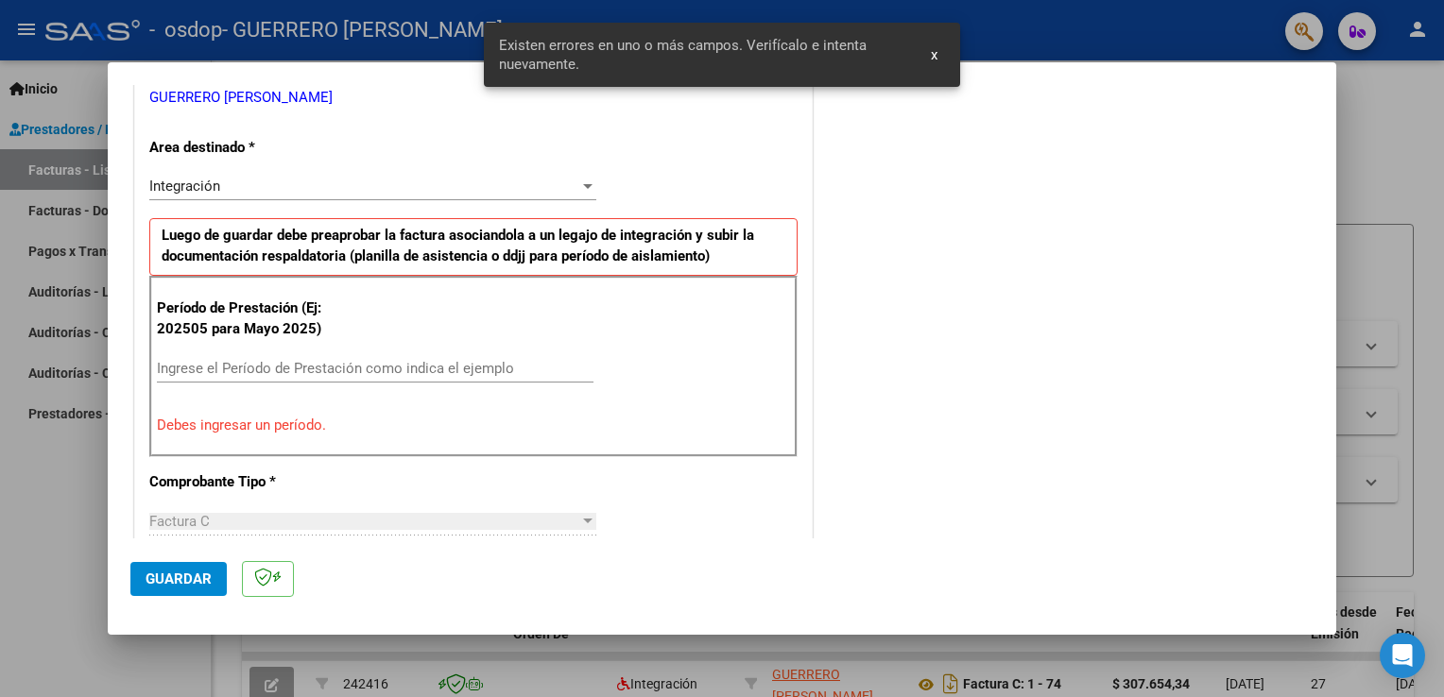
scroll to position [430, 0]
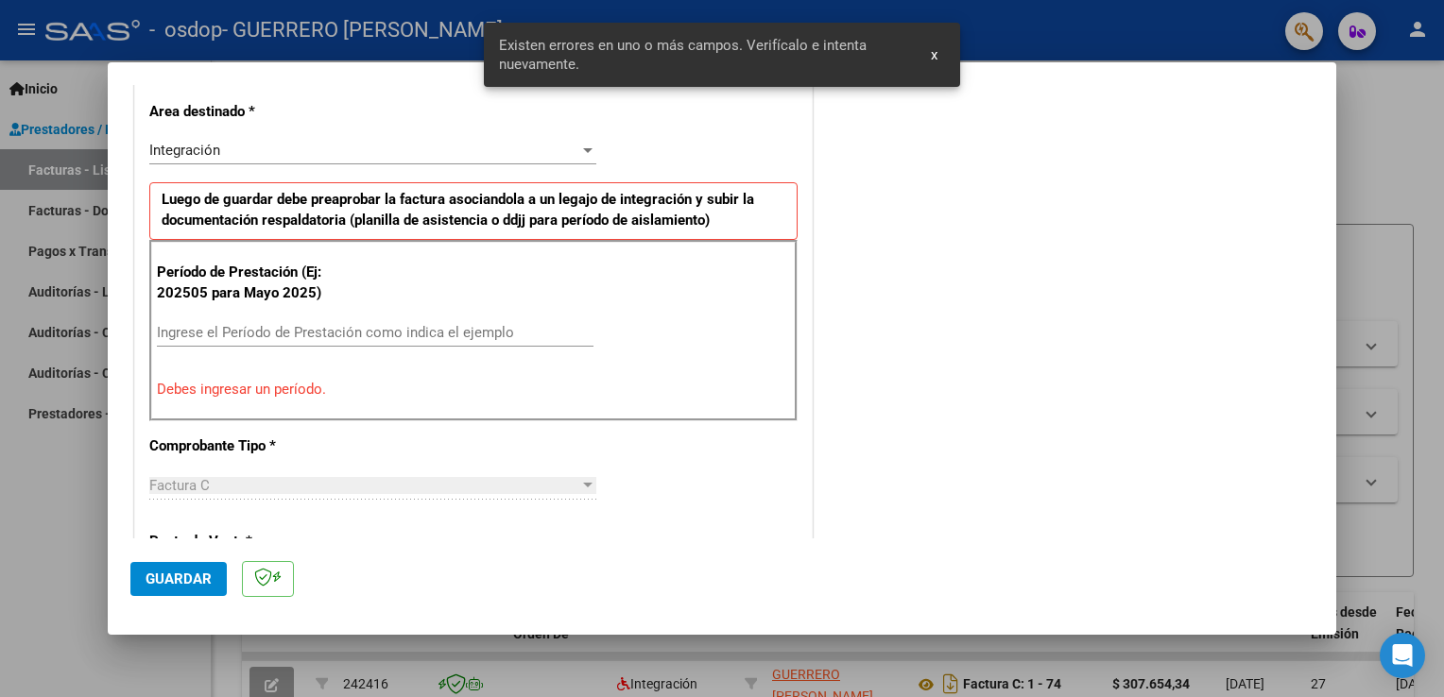
click at [238, 389] on p "Debes ingresar un período." at bounding box center [473, 390] width 633 height 22
click at [227, 327] on input "Ingrese el Período de Prestación como indica el ejemplo" at bounding box center [375, 332] width 437 height 17
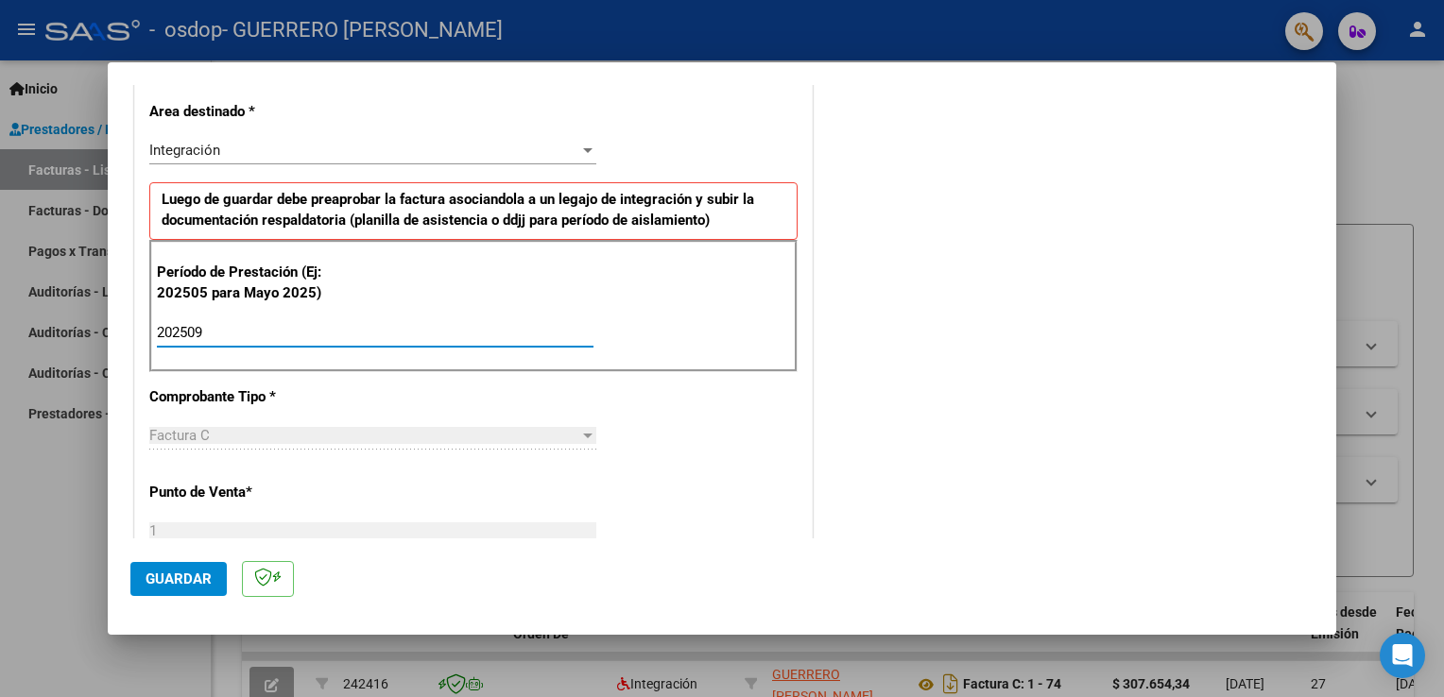
type input "202509"
click at [172, 573] on span "Guardar" at bounding box center [179, 579] width 66 height 17
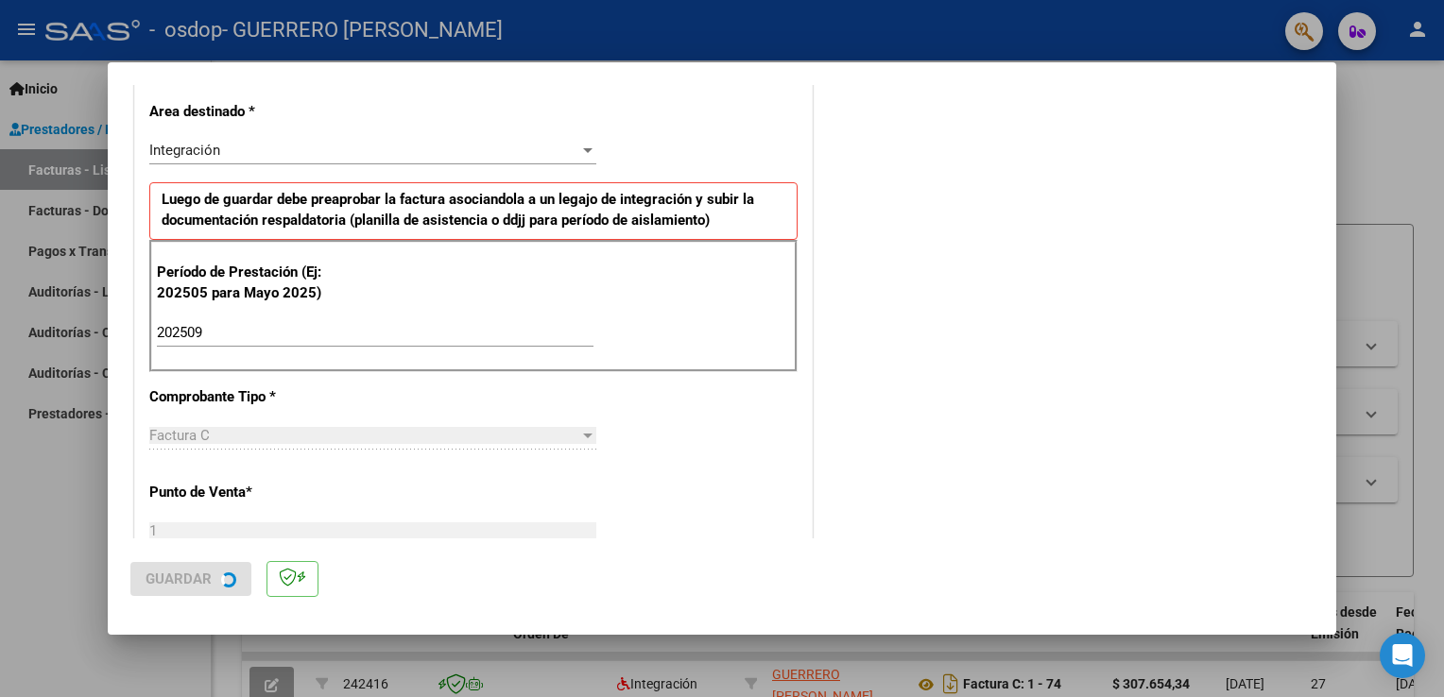
scroll to position [0, 0]
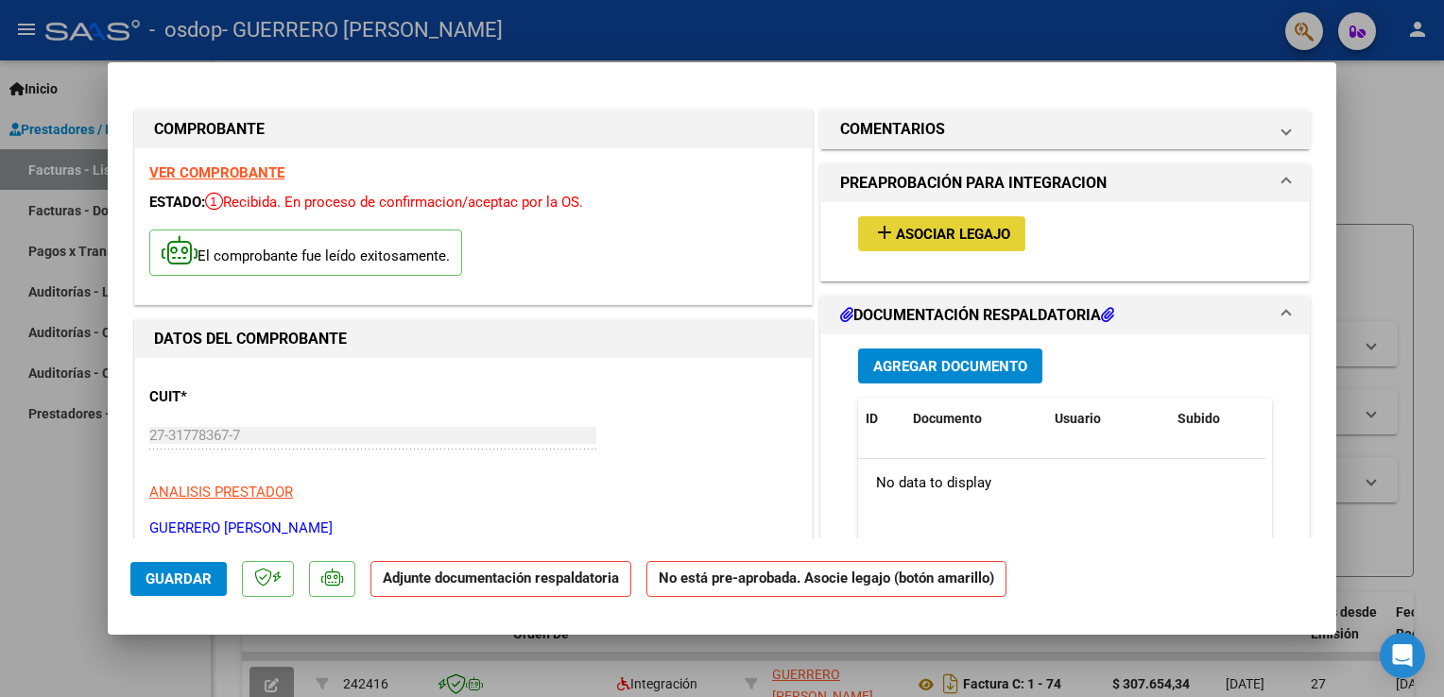
click at [949, 237] on span "Asociar Legajo" at bounding box center [953, 234] width 114 height 17
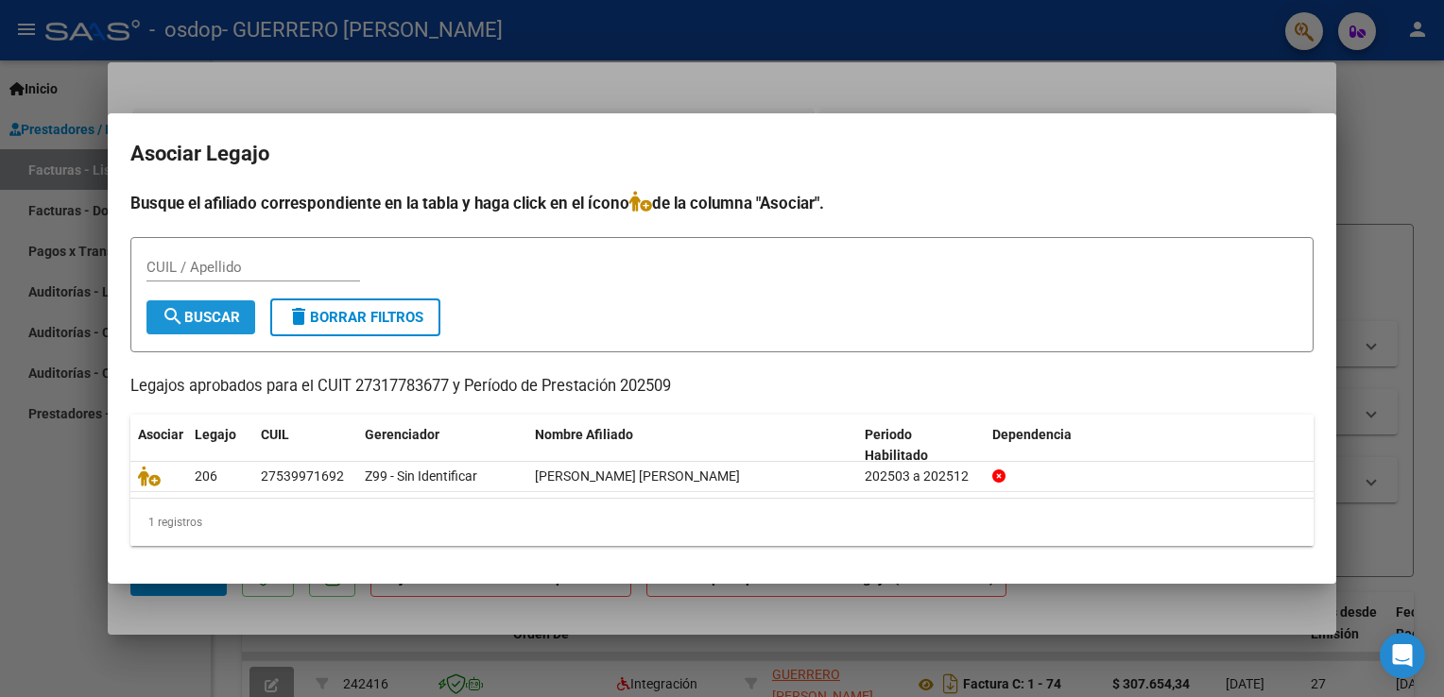
click at [167, 319] on mat-icon "search" at bounding box center [173, 316] width 23 height 23
click at [1397, 131] on div at bounding box center [722, 348] width 1444 height 697
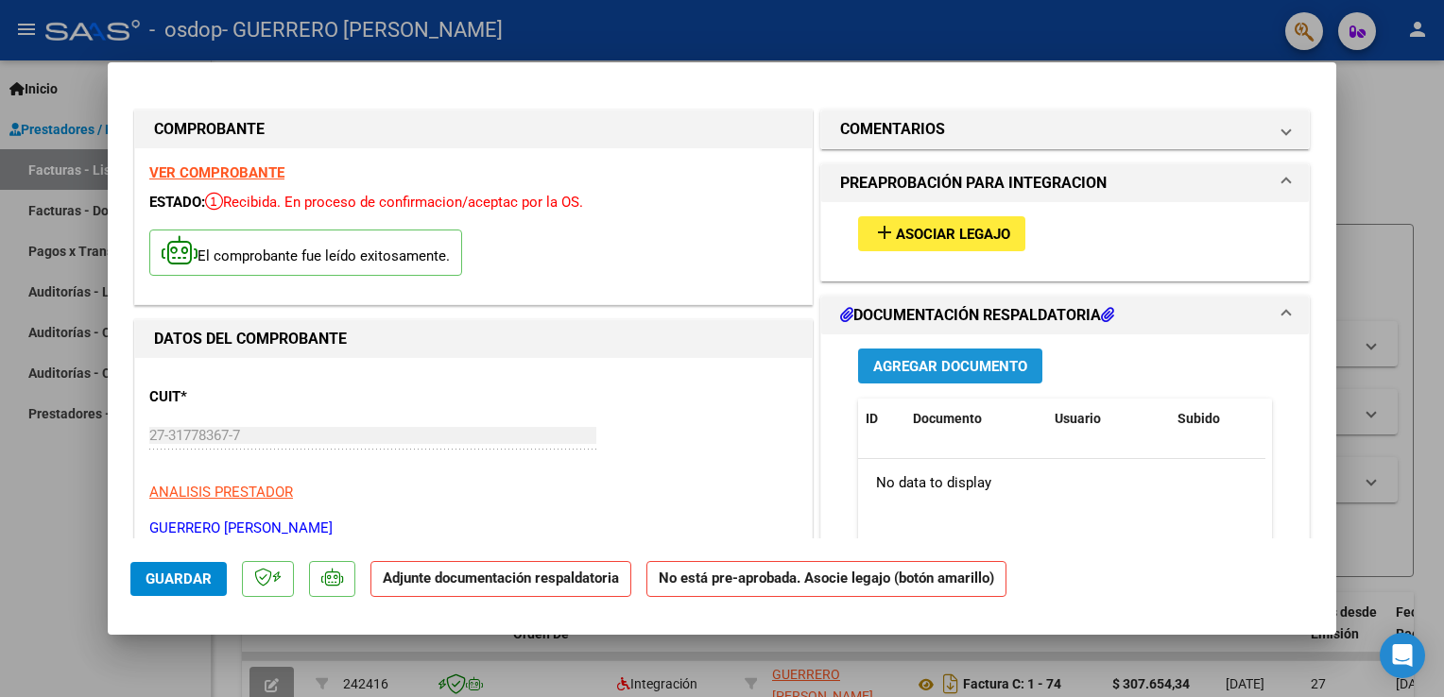
click at [979, 357] on span "Agregar Documento" at bounding box center [950, 365] width 154 height 17
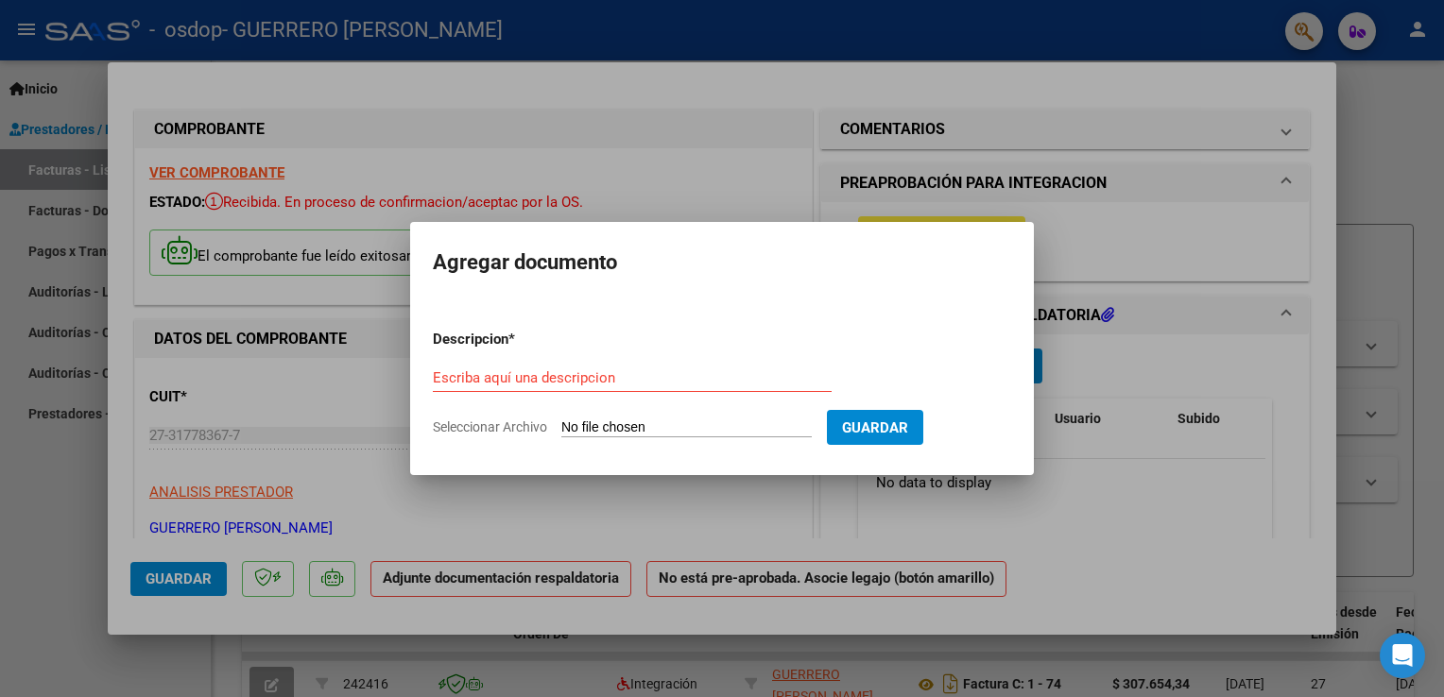
click at [684, 369] on div "Escriba aquí una descripcion" at bounding box center [632, 378] width 399 height 28
type input "PLANILLA DE ASISTENCIA"
click at [680, 427] on input "Seleccionar Archivo" at bounding box center [686, 429] width 250 height 18
type input "C:\fakepath\Planilla de Asistencia septiembre.pdf"
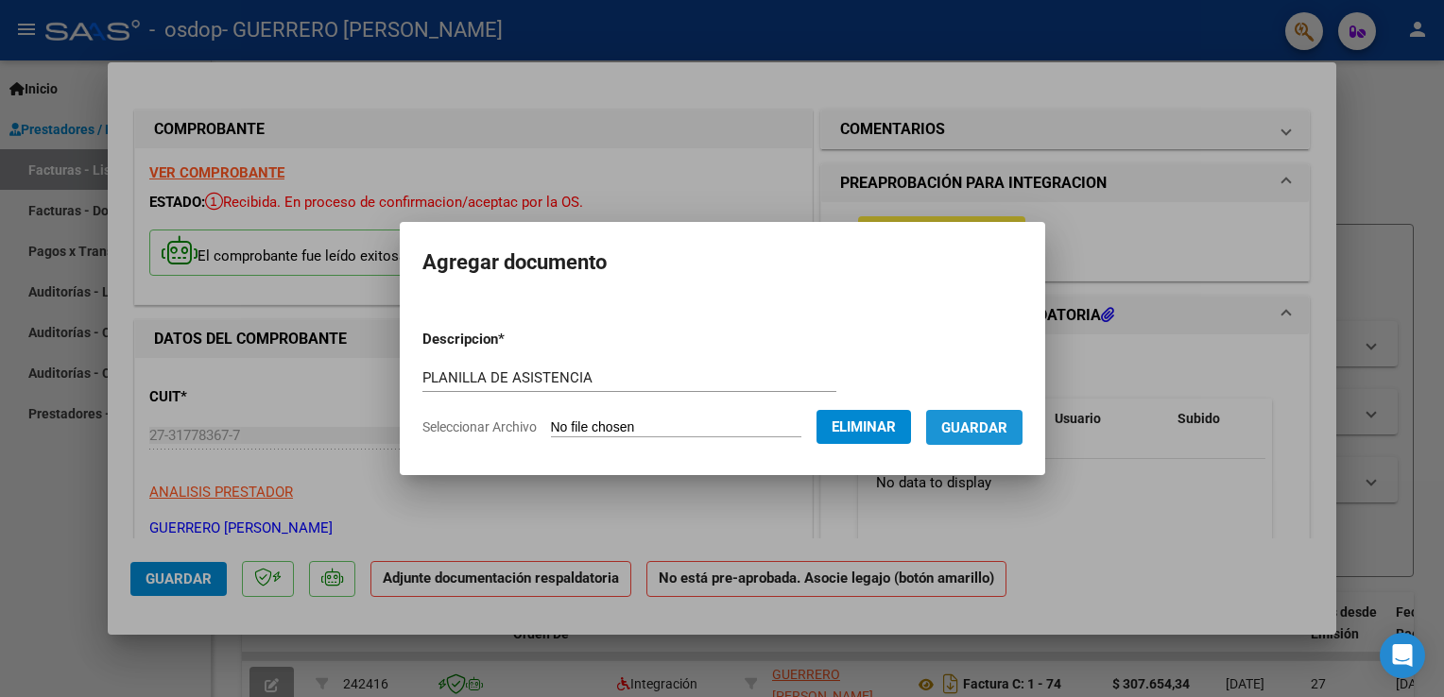
click at [957, 420] on span "Guardar" at bounding box center [974, 428] width 66 height 17
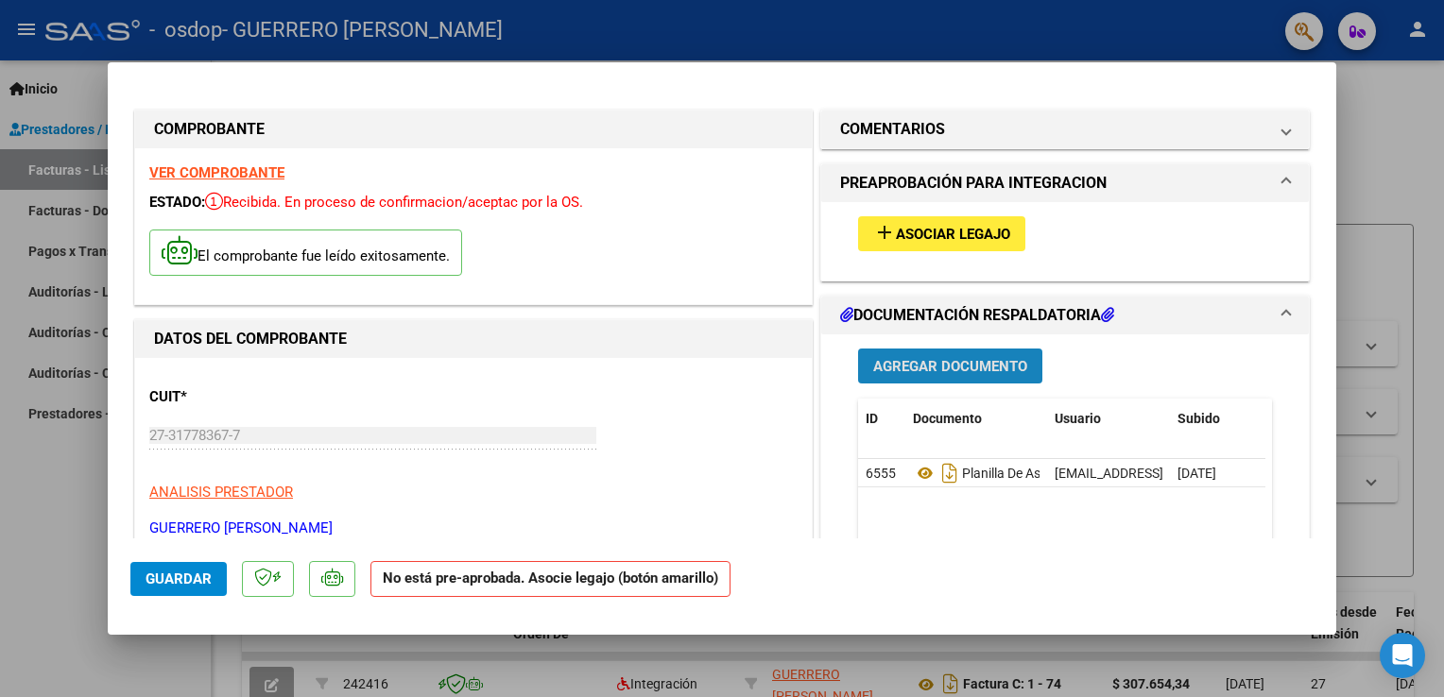
click at [972, 355] on button "Agregar Documento" at bounding box center [950, 366] width 184 height 35
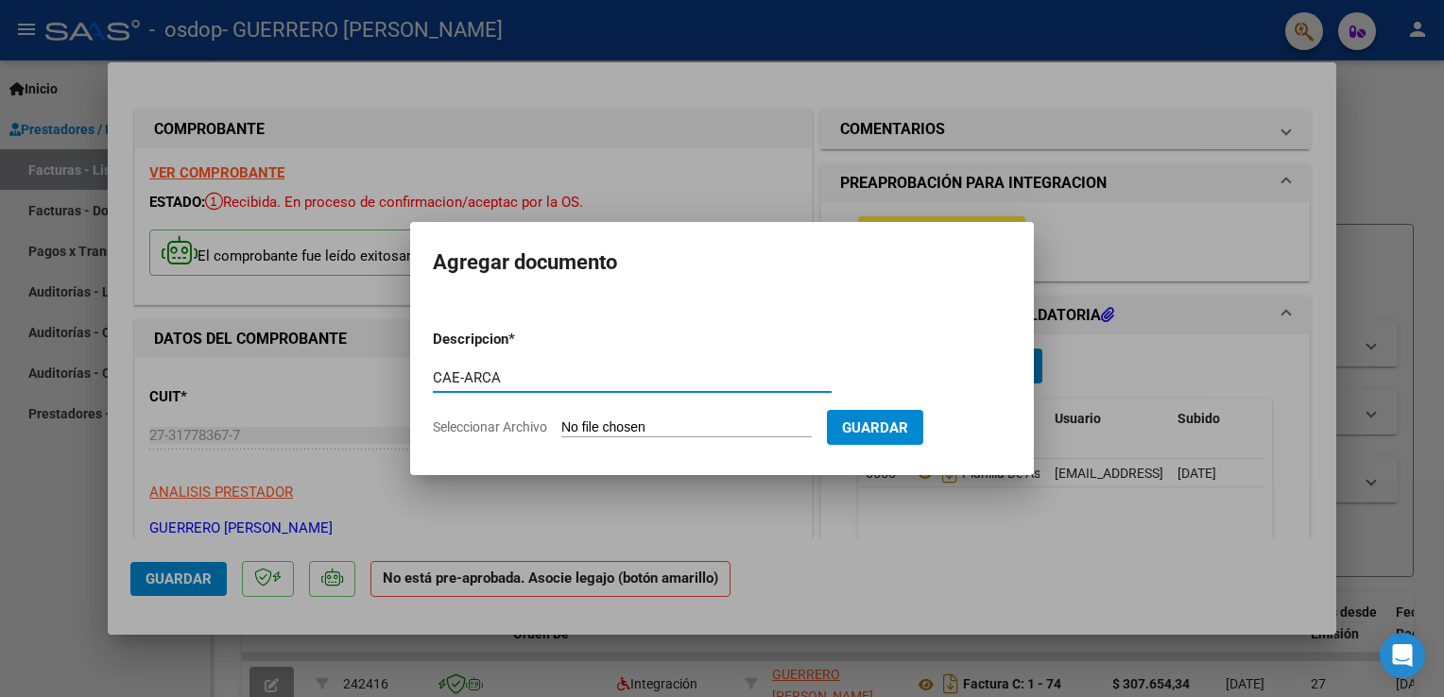
type input "CAE-ARCA"
click at [752, 429] on input "Seleccionar Archivo" at bounding box center [686, 429] width 250 height 18
type input "C:\fakepath\caealegriavidela.pdf"
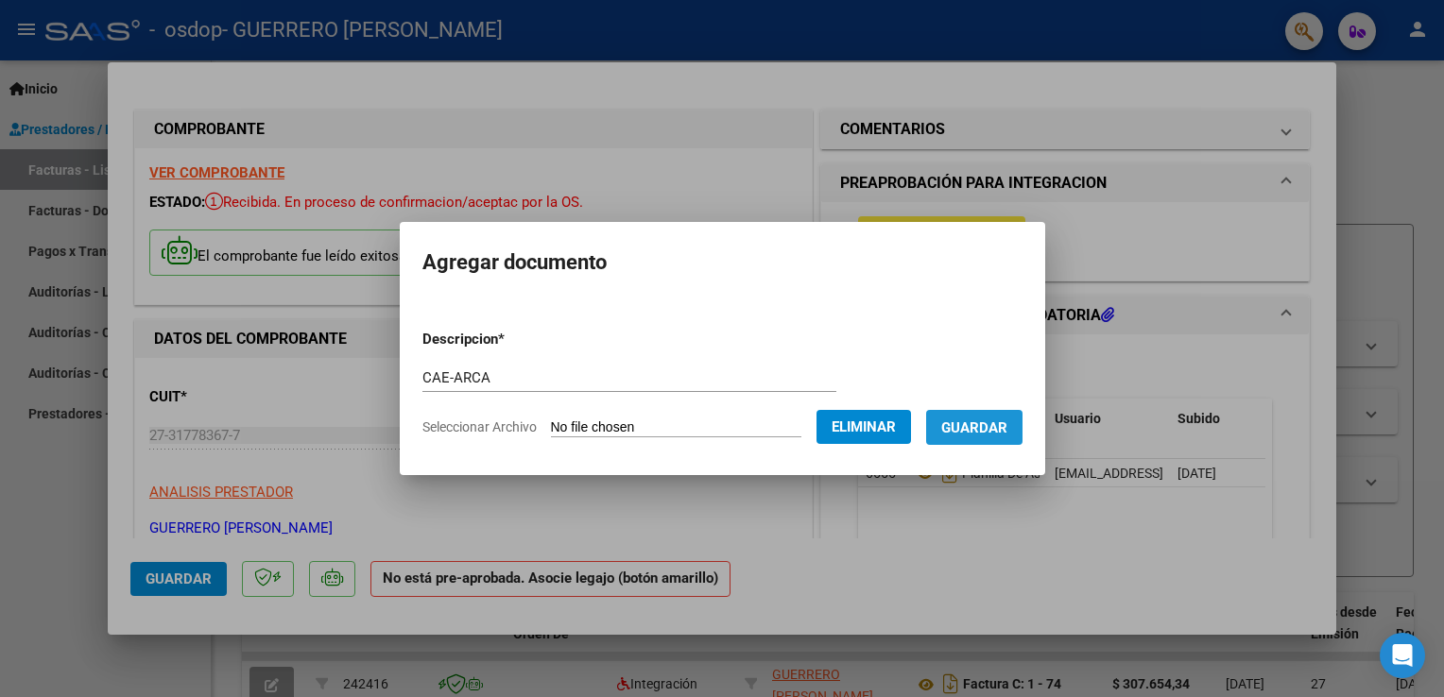
click at [996, 425] on span "Guardar" at bounding box center [974, 428] width 66 height 17
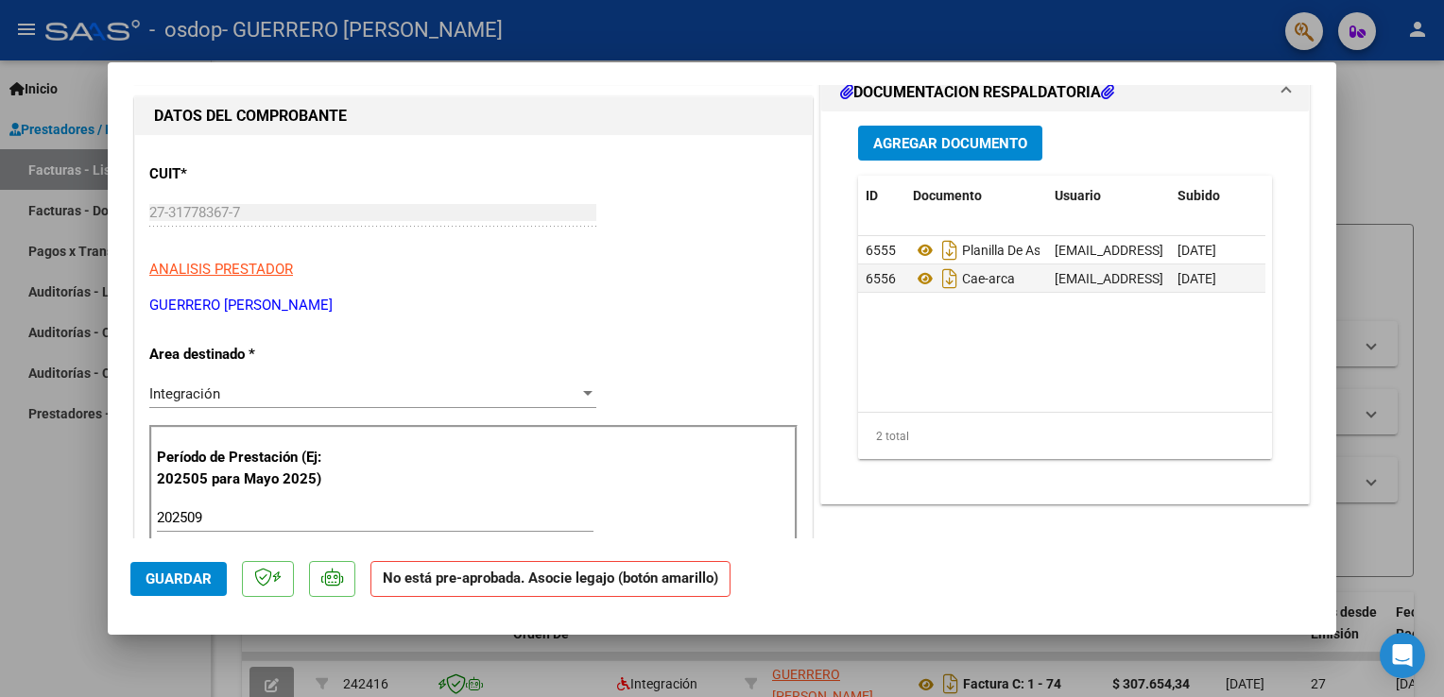
scroll to position [338, 0]
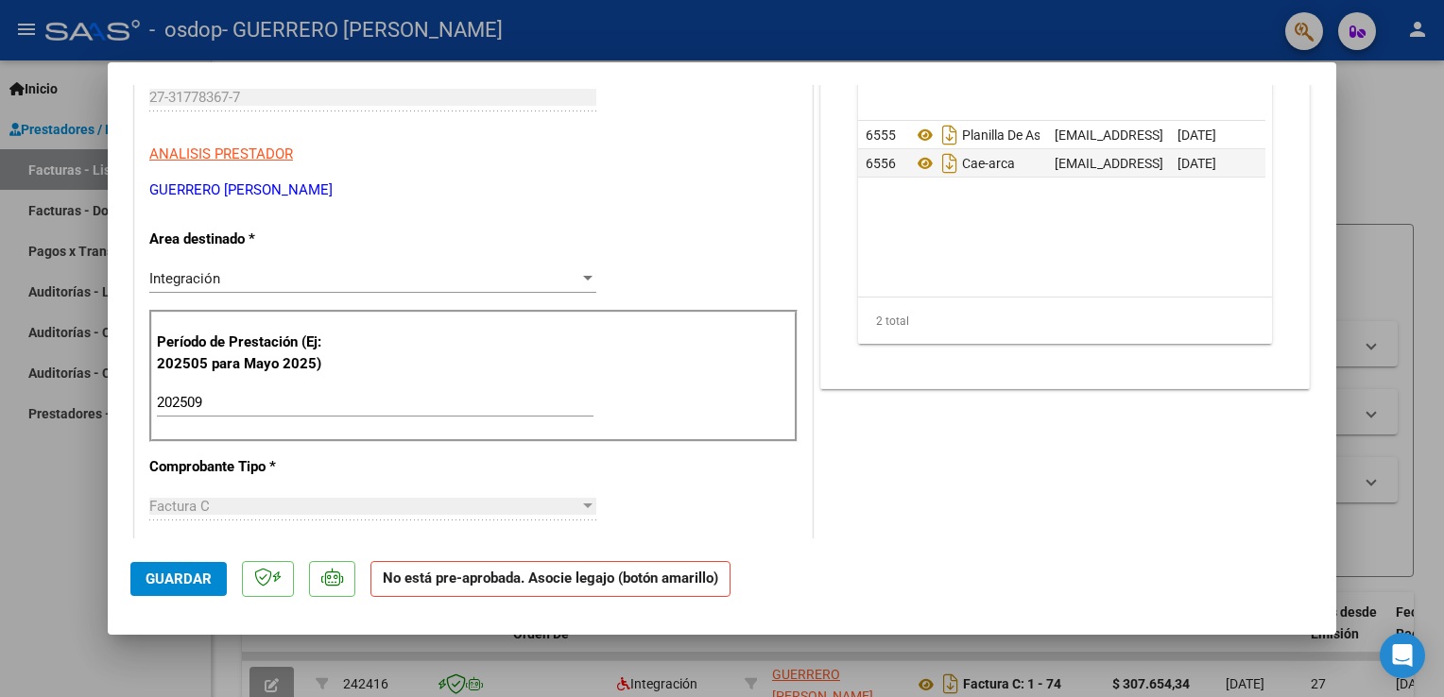
click at [181, 583] on span "Guardar" at bounding box center [179, 579] width 66 height 17
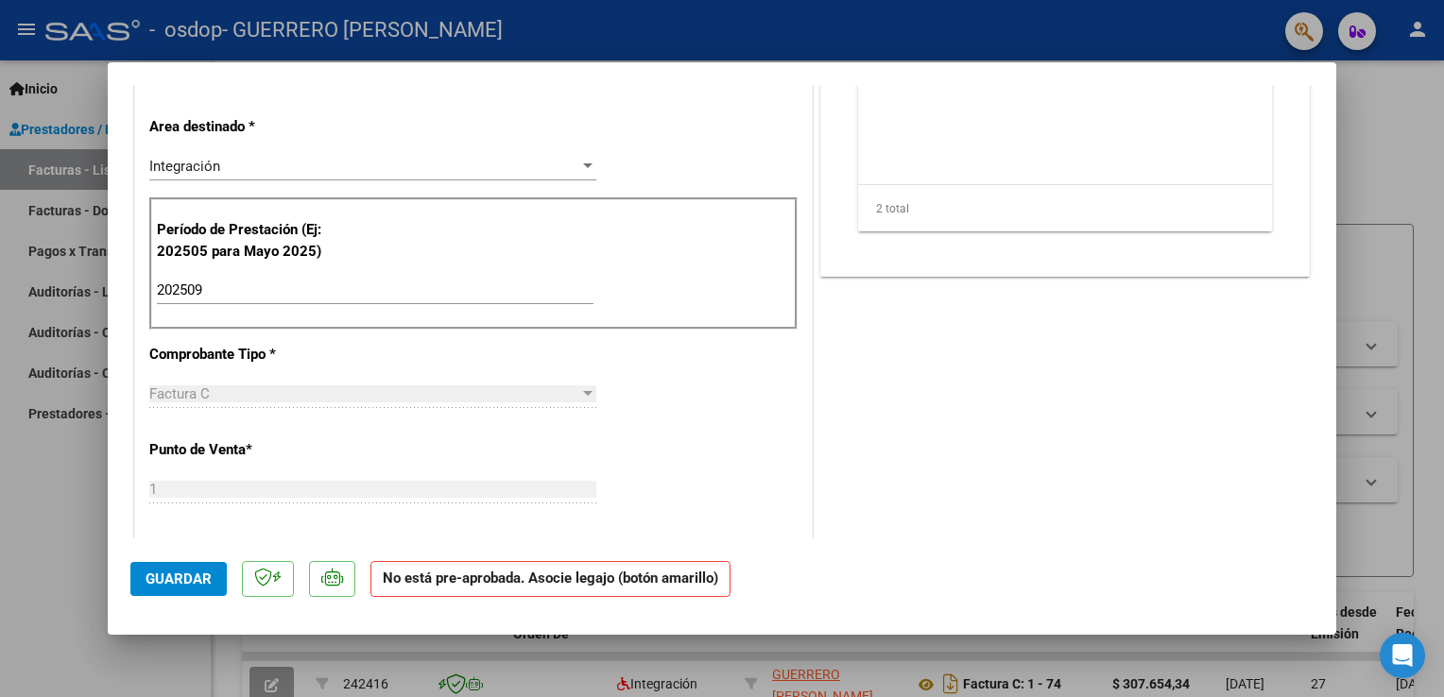
scroll to position [0, 0]
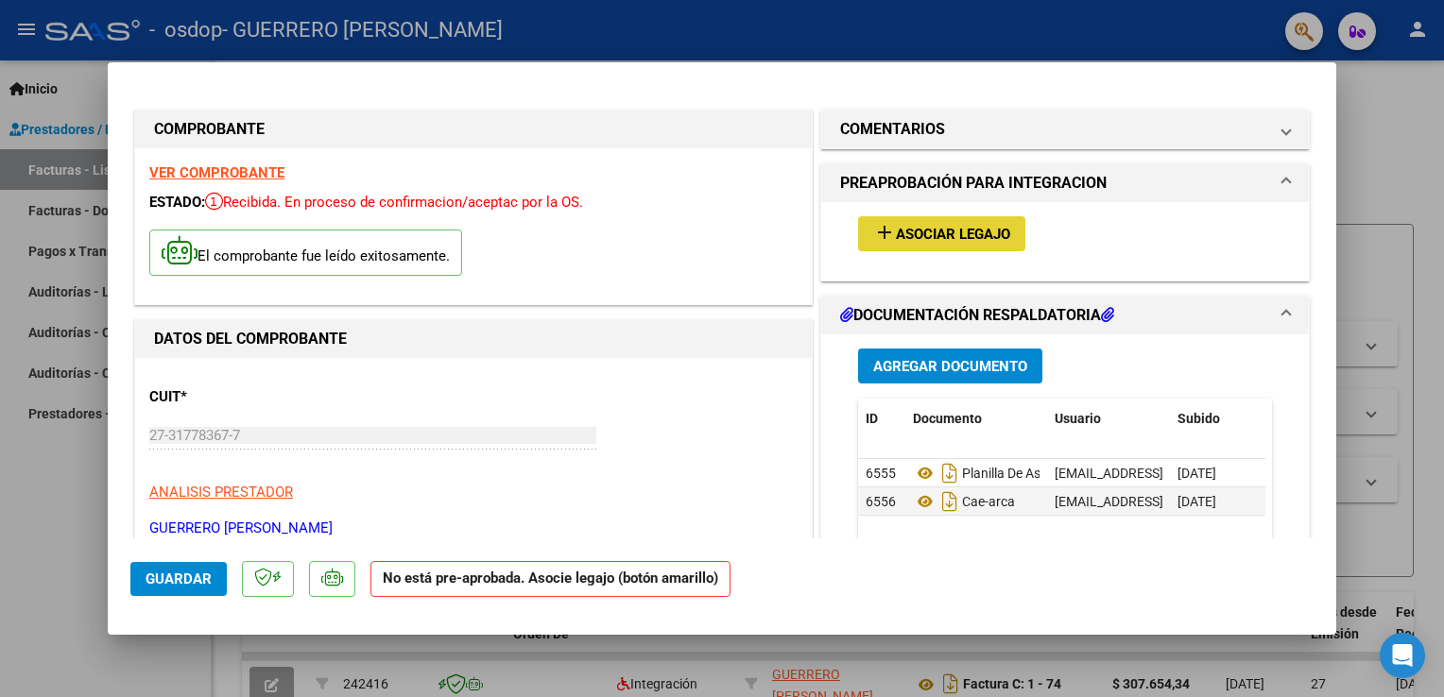
click at [959, 231] on span "Asociar Legajo" at bounding box center [953, 234] width 114 height 17
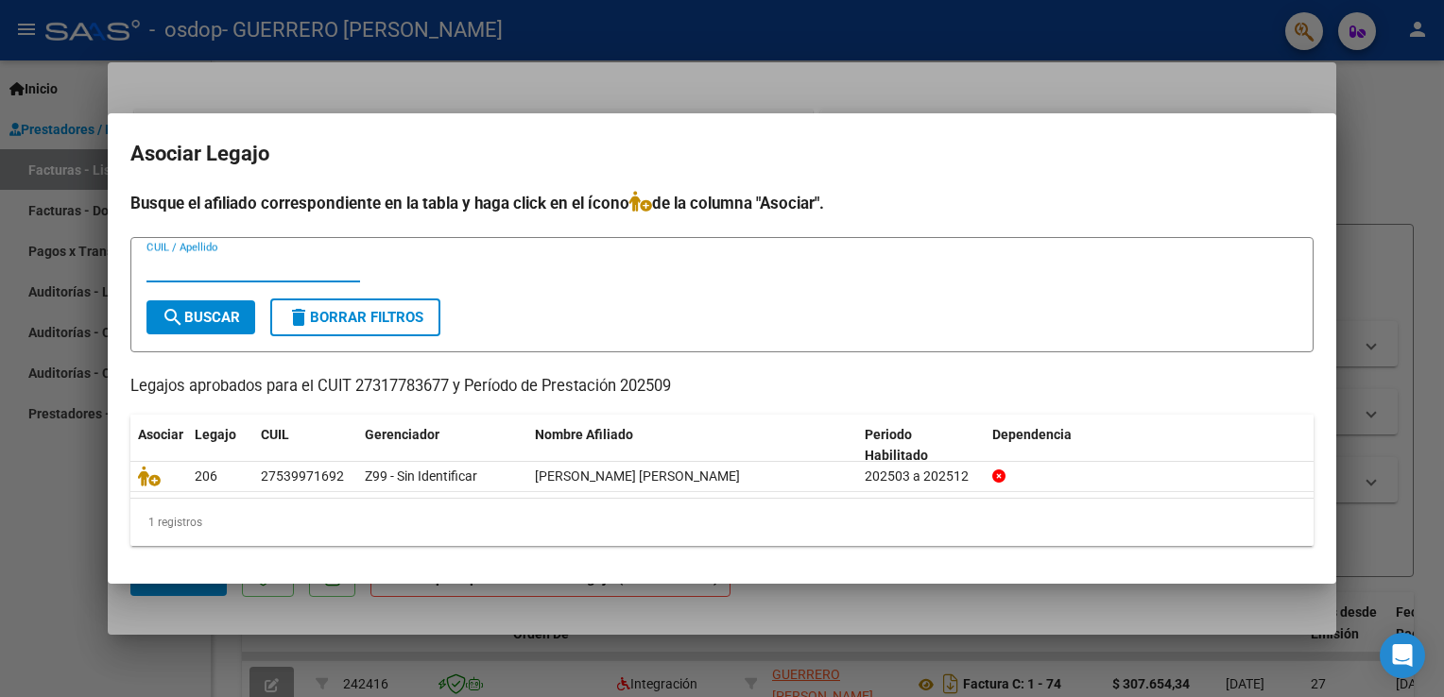
click at [178, 269] on input "CUIL / Apellido" at bounding box center [253, 267] width 214 height 17
click at [231, 263] on input "2731778367" at bounding box center [253, 267] width 214 height 17
type input "27539971692"
click at [219, 304] on button "search Buscar" at bounding box center [200, 318] width 109 height 34
click at [1334, 525] on mat-dialog-content "Busque el afiliado correspondiente en la tabla y haga click en el ícono de la c…" at bounding box center [722, 376] width 1229 height 371
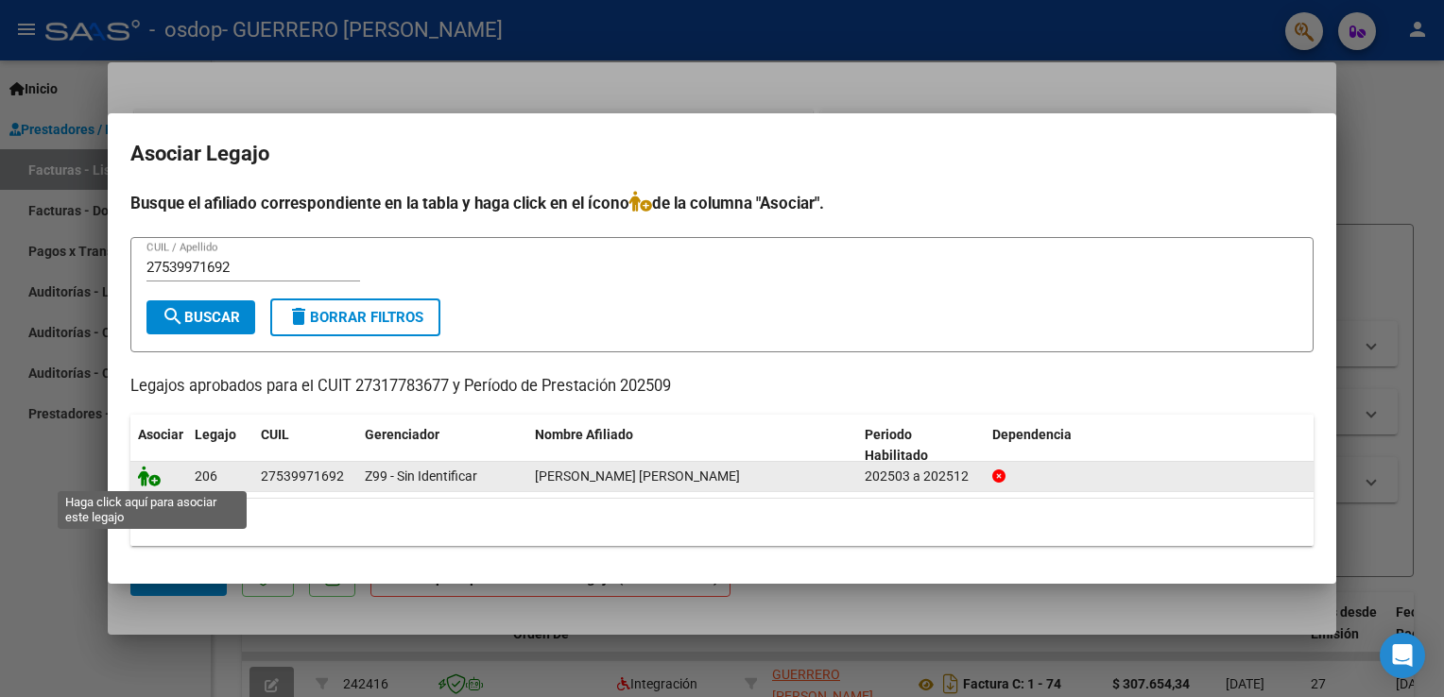
click at [151, 480] on icon at bounding box center [149, 476] width 23 height 21
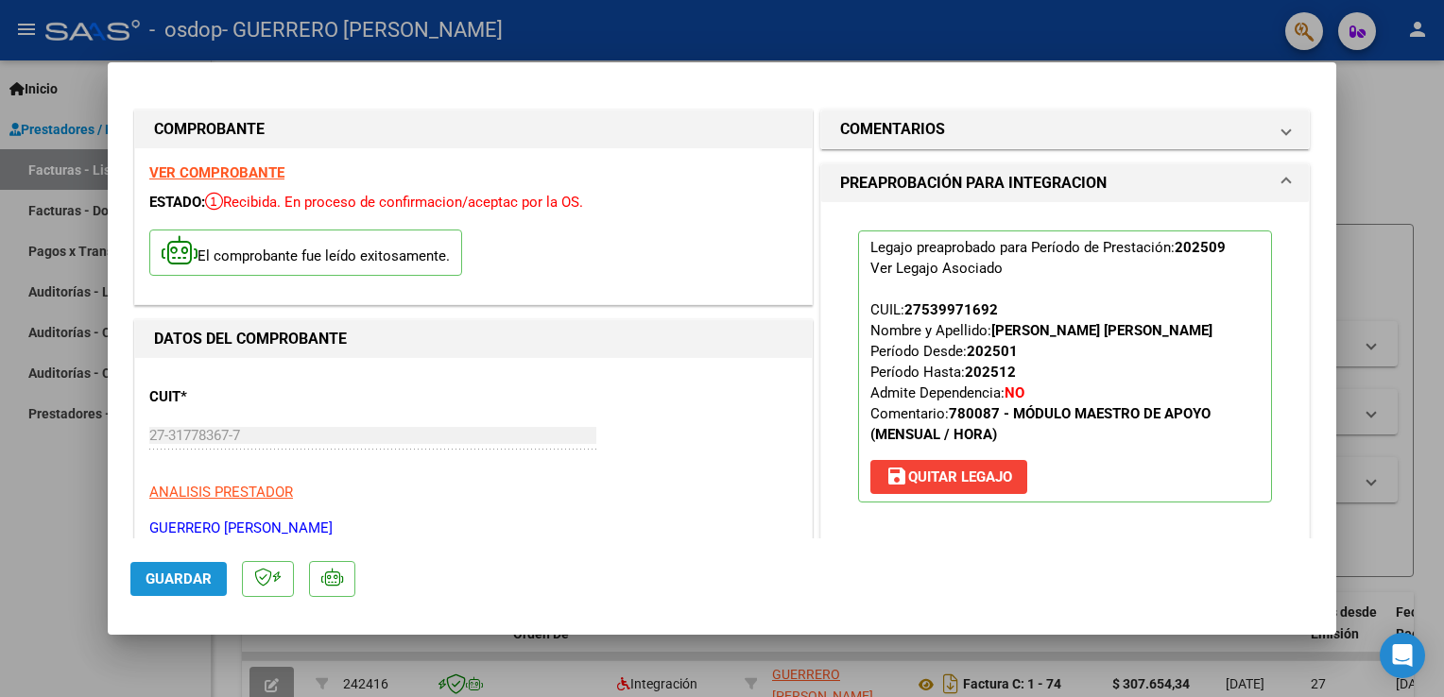
click at [200, 589] on button "Guardar" at bounding box center [178, 579] width 96 height 34
click at [983, 478] on span "save [PERSON_NAME]" at bounding box center [949, 477] width 127 height 17
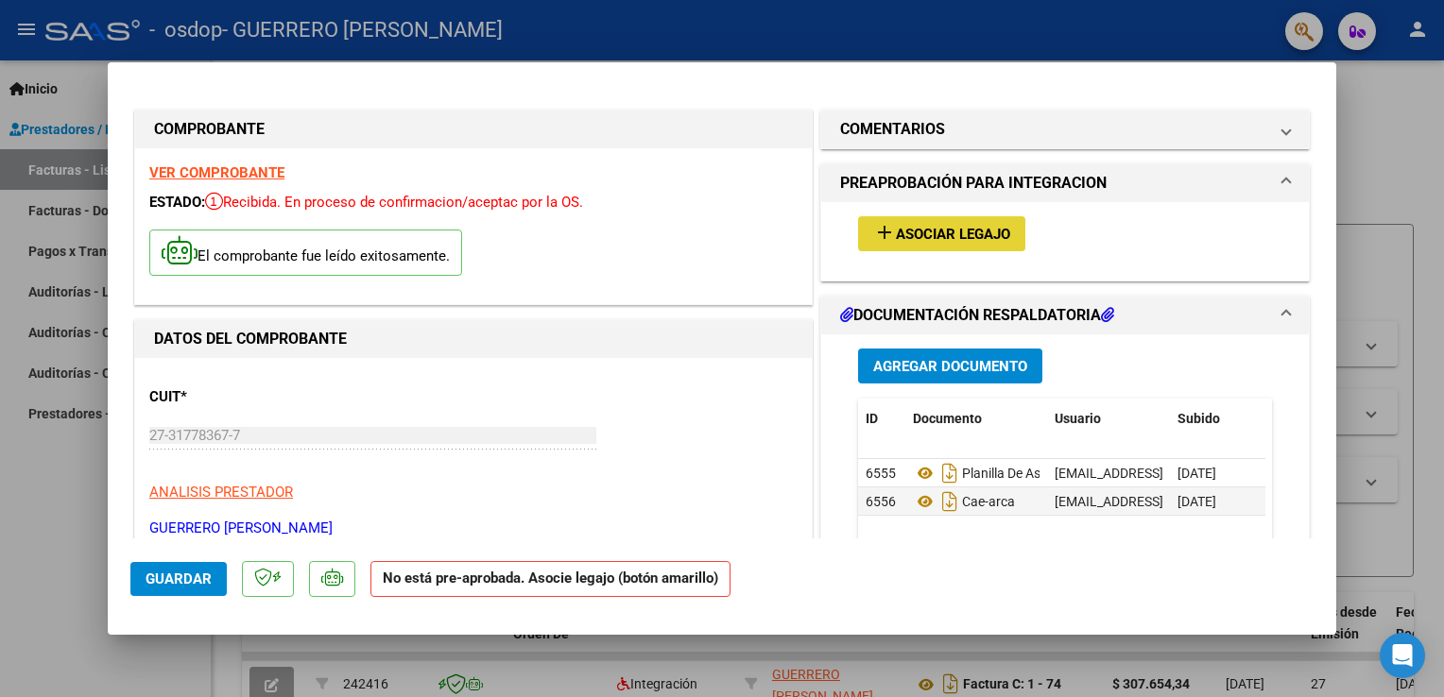
click at [924, 239] on span "Asociar Legajo" at bounding box center [953, 234] width 114 height 17
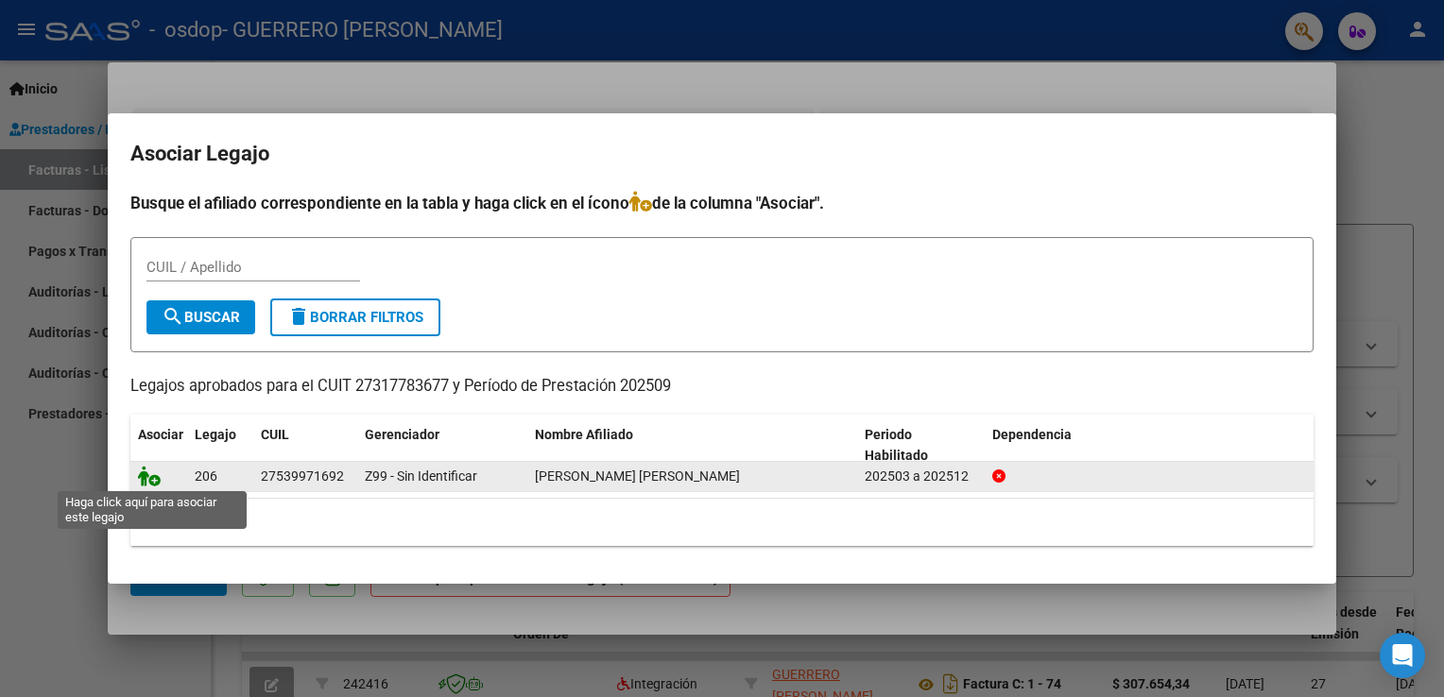
click at [146, 481] on icon at bounding box center [149, 476] width 23 height 21
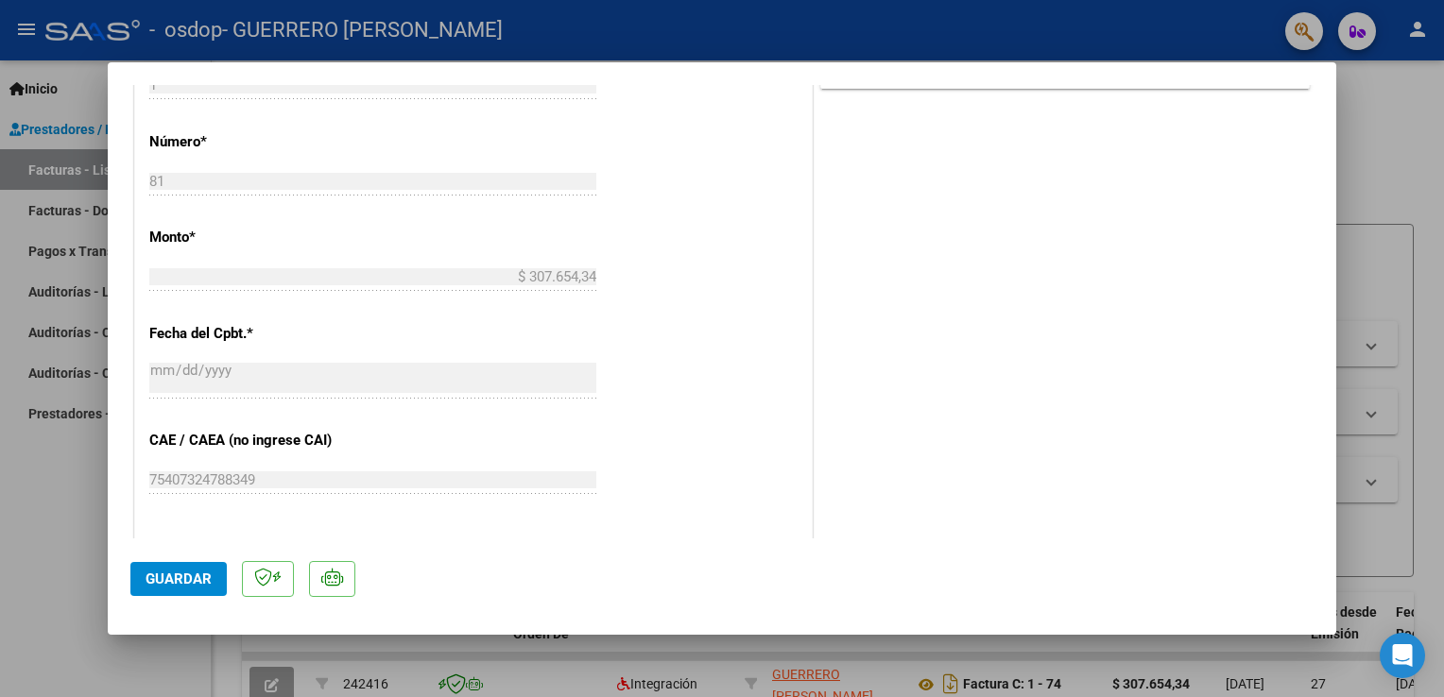
scroll to position [1236, 0]
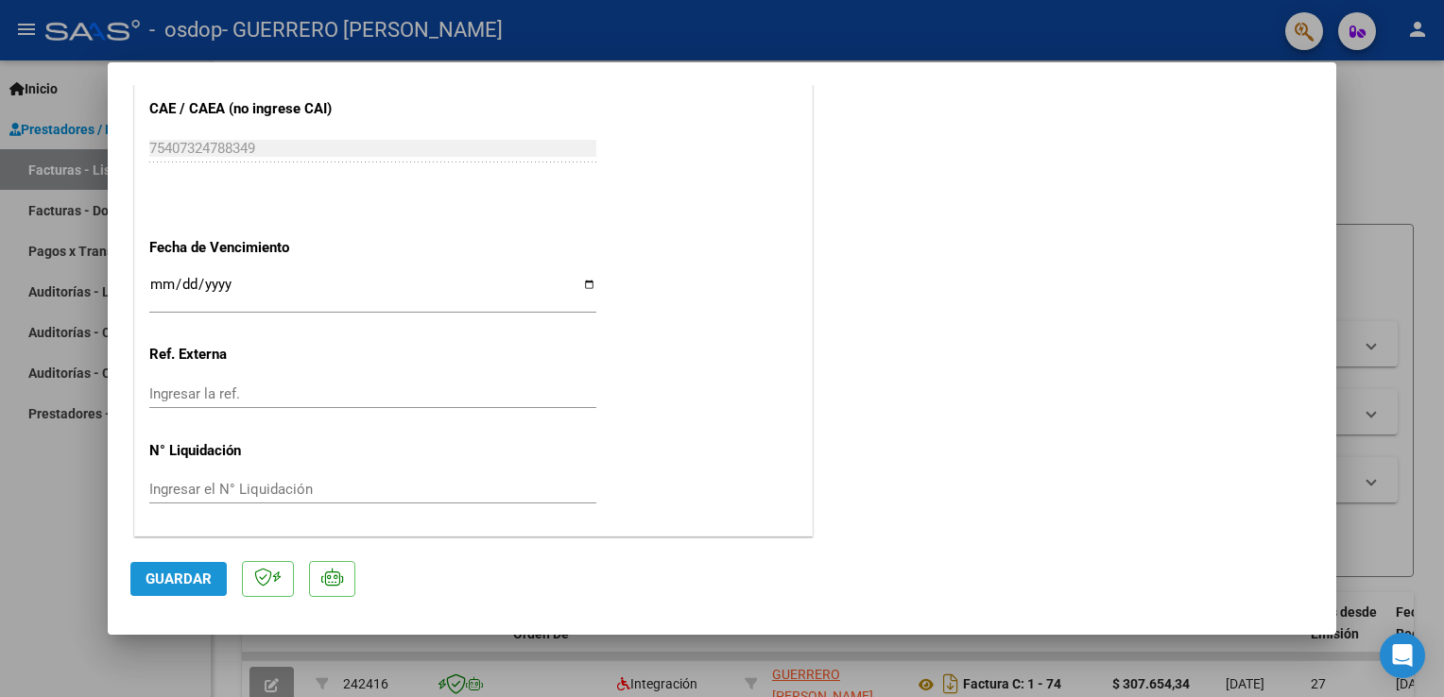
click at [174, 591] on button "Guardar" at bounding box center [178, 579] width 96 height 34
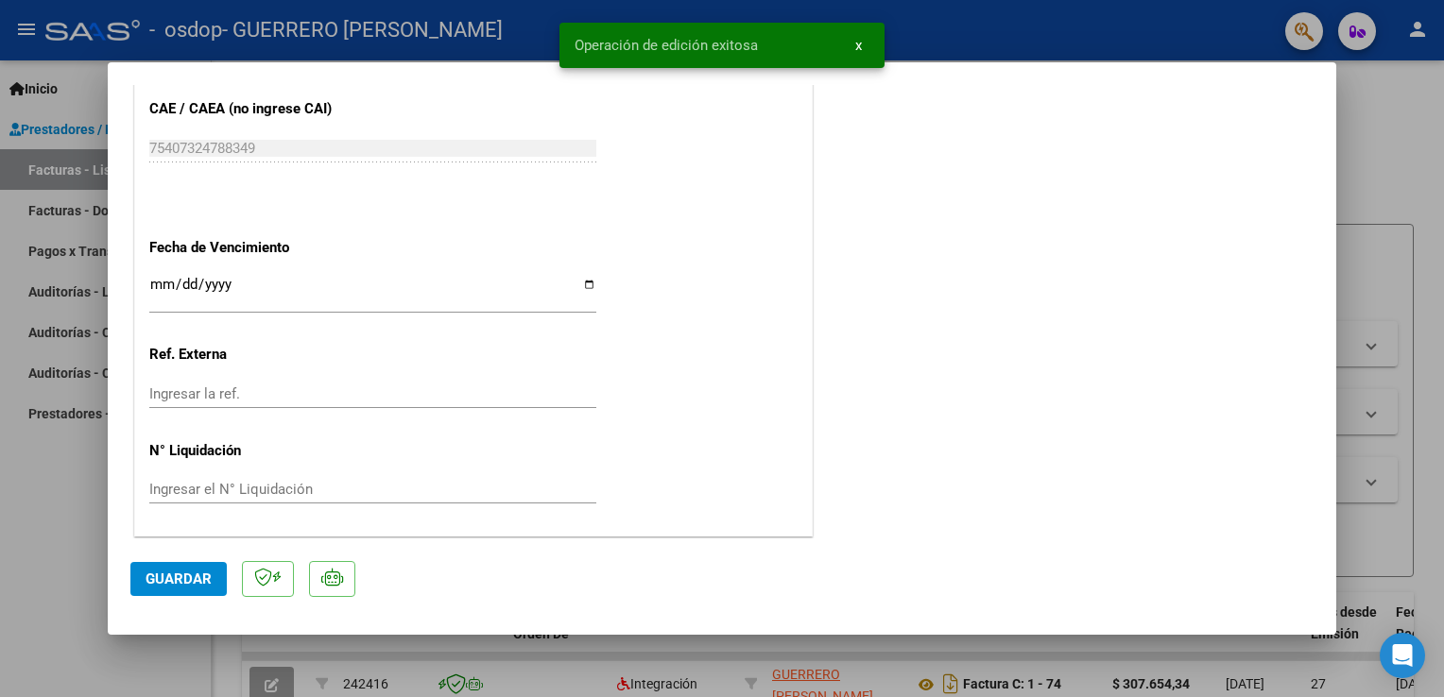
click at [1430, 127] on div at bounding box center [722, 348] width 1444 height 697
type input "$ 0,00"
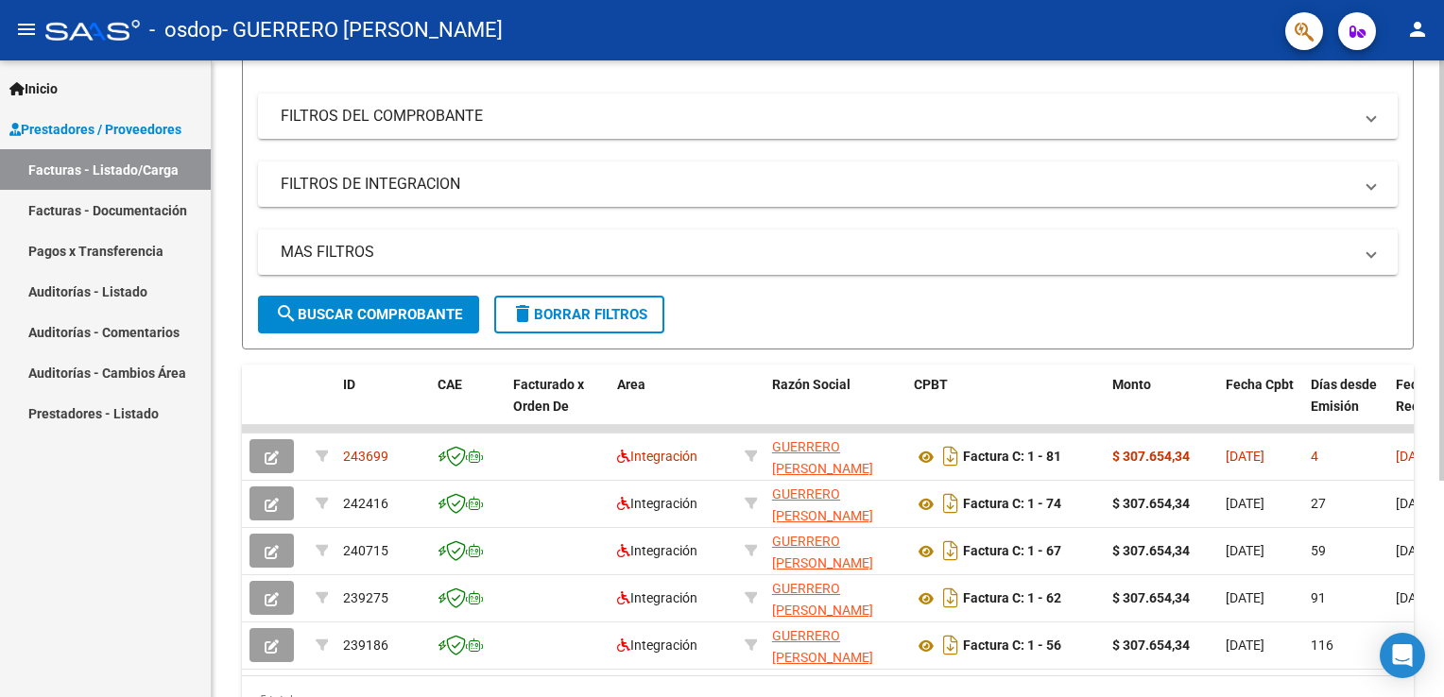
scroll to position [231, 0]
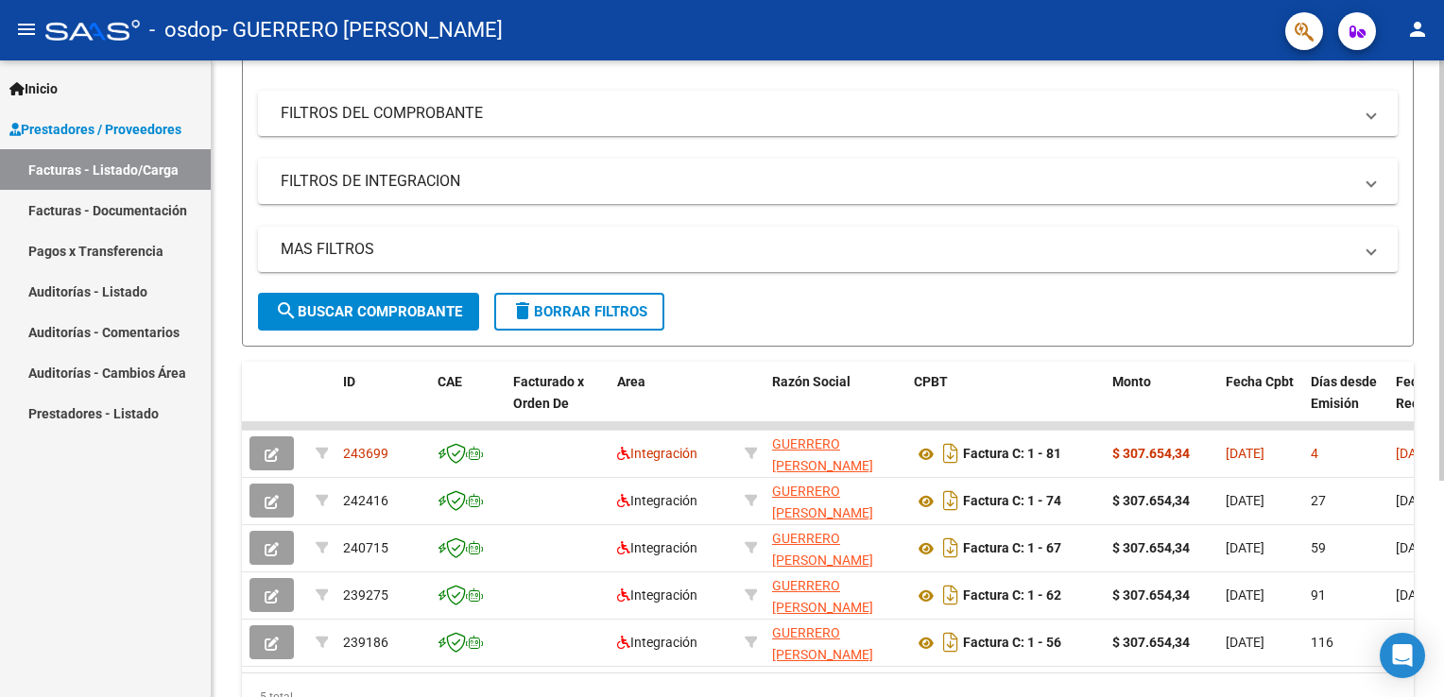
click at [1443, 308] on html "menu - osdop - GUERRERO [PERSON_NAME] person Inicio Instructivos Contacto OS Pr…" at bounding box center [722, 348] width 1444 height 697
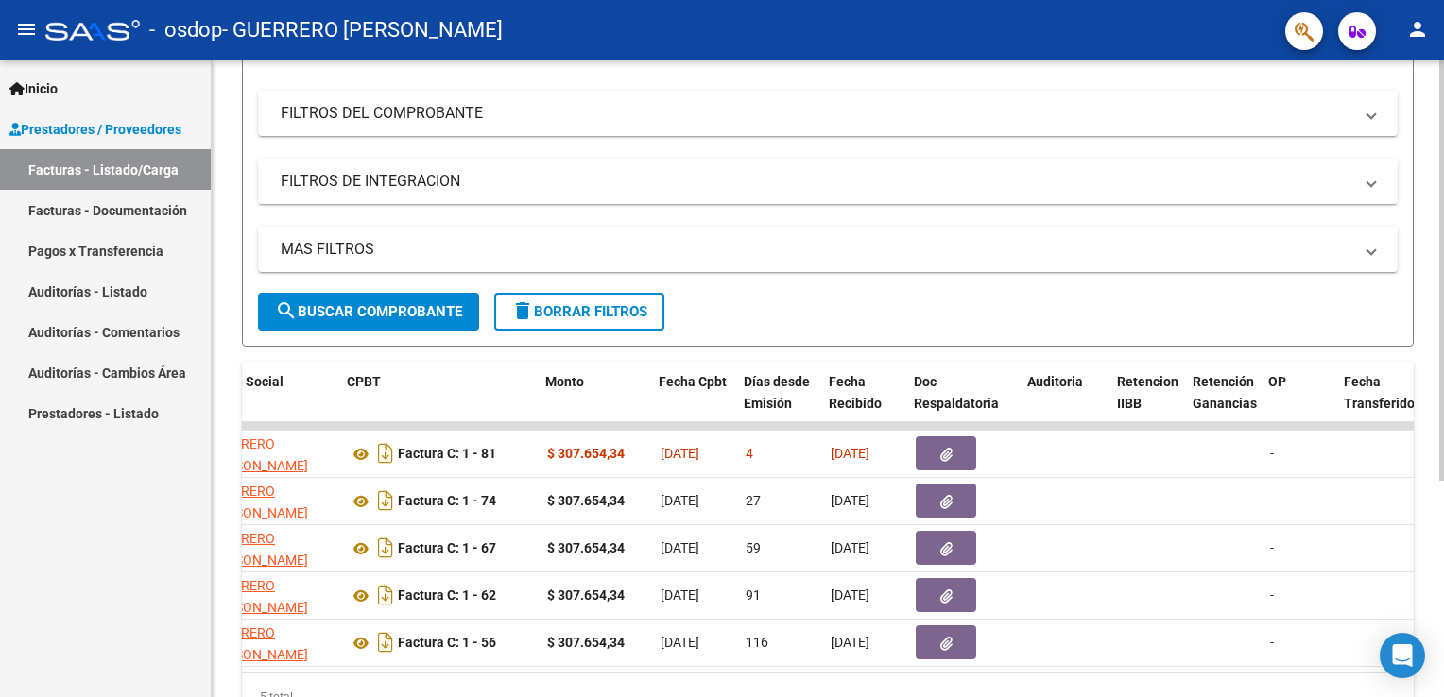
scroll to position [0, 567]
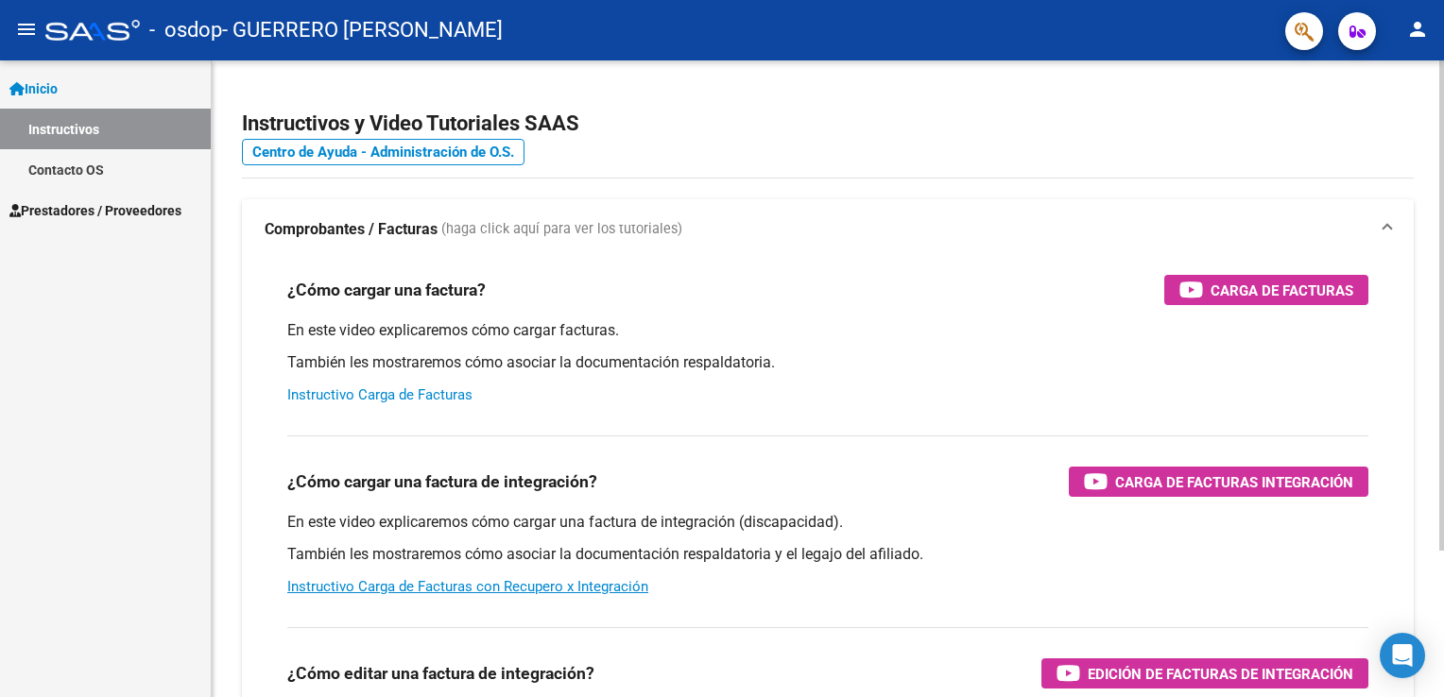
click at [418, 396] on link "Instructivo Carga de Facturas" at bounding box center [379, 395] width 185 height 17
